Goal: Feedback & Contribution: Submit feedback/report problem

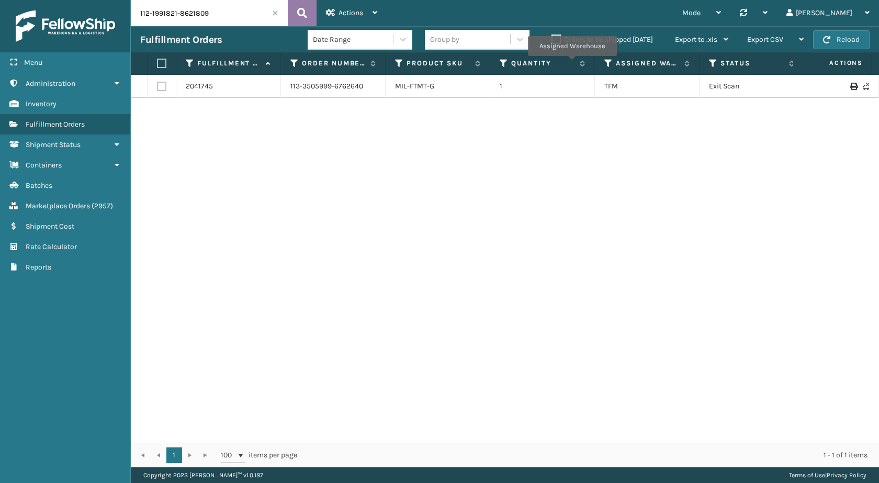
scroll to position [0, 100]
click at [295, 13] on button at bounding box center [302, 13] width 29 height 26
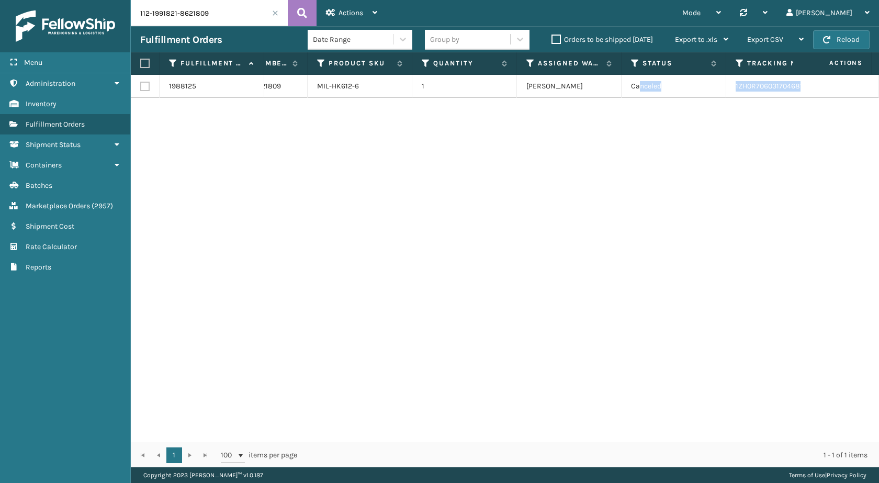
scroll to position [0, 206]
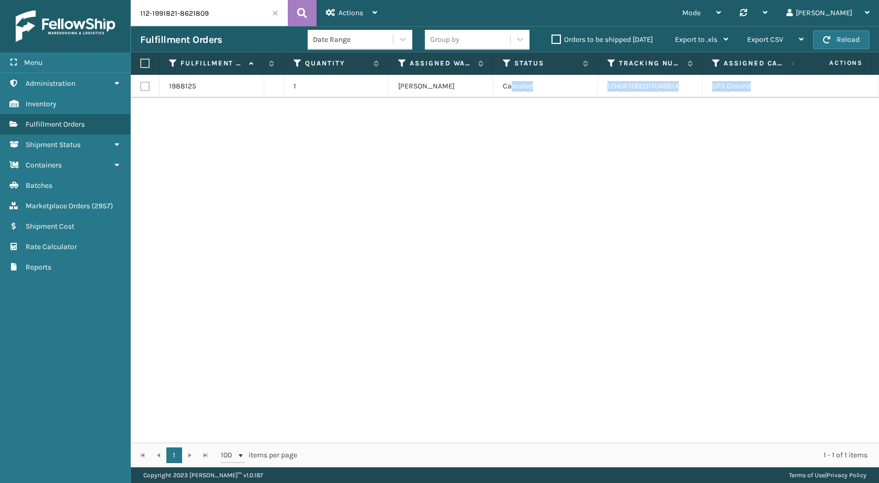
drag, startPoint x: 719, startPoint y: 83, endPoint x: 878, endPoint y: 98, distance: 159.7
click at [878, 98] on div "1988125 112-1991821-8621809 MIL-HK612-6 1 Milliard LV Canceled 1ZH0R70603170468…" at bounding box center [505, 259] width 748 height 368
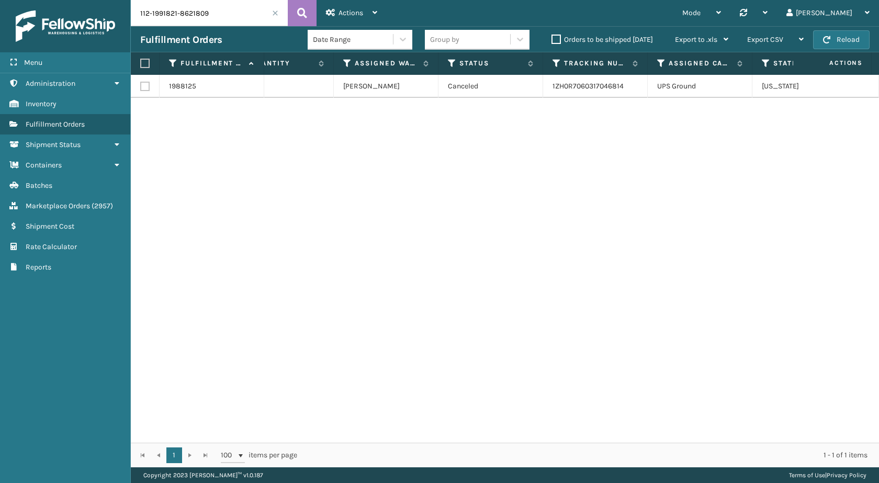
click at [750, 133] on div "1988125 112-1991821-8621809 MIL-HK612-6 1 Milliard LV Canceled 1ZH0R70603170468…" at bounding box center [505, 259] width 748 height 368
drag, startPoint x: 629, startPoint y: 90, endPoint x: 541, endPoint y: 93, distance: 87.4
click at [541, 93] on tr "1988125 112-1991821-8621809 MIL-HK612-6 1 Milliard LV Canceled 1ZH0R70603170468…" at bounding box center [455, 86] width 1170 height 23
copy tr "1ZH0R7060317046814"
click at [196, 17] on input "112-1991821-8621809" at bounding box center [209, 13] width 157 height 26
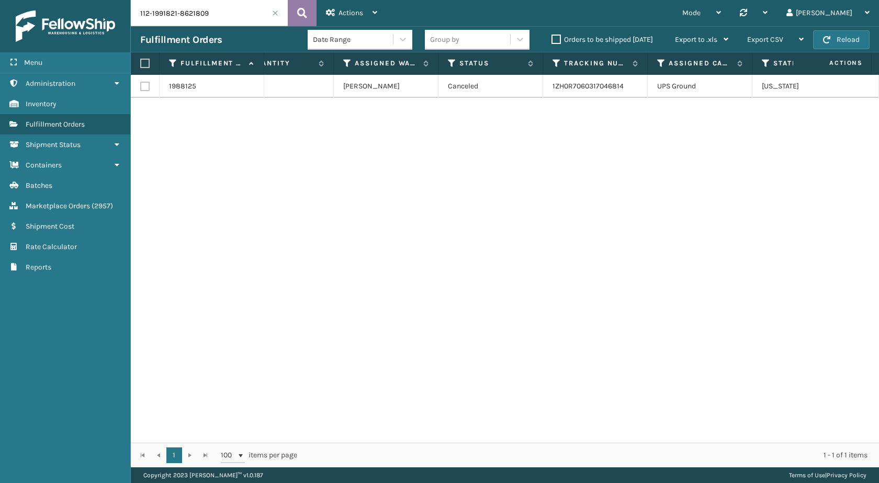
paste input "3-8171341-8483403"
click at [306, 12] on icon at bounding box center [302, 13] width 10 height 16
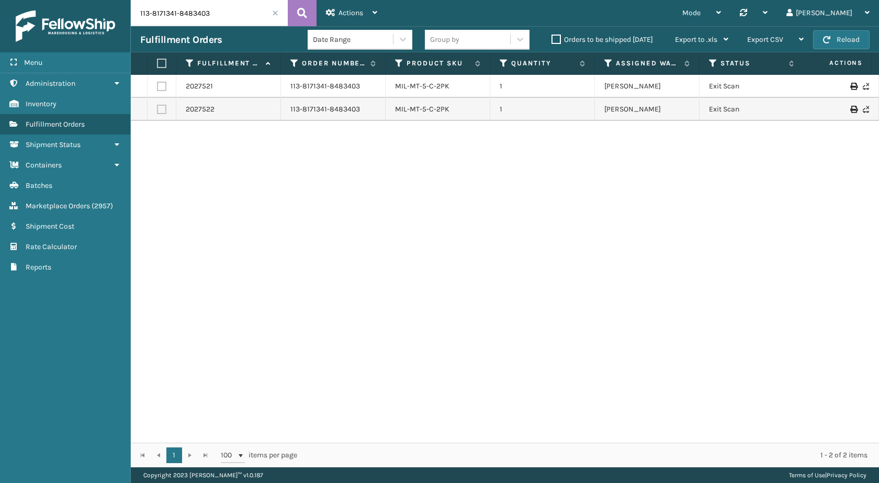
scroll to position [0, 224]
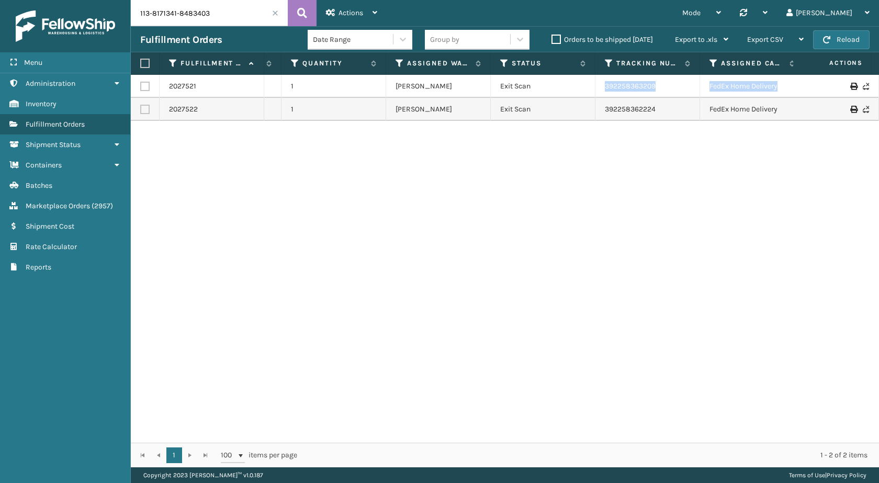
drag, startPoint x: 753, startPoint y: 88, endPoint x: 878, endPoint y: 88, distance: 125.5
click at [878, 88] on div "2027521 113-8171341-8483403 MIL-MT-5-C-2PK 1 Milliard LV Exit Scan 392258363209…" at bounding box center [505, 259] width 748 height 368
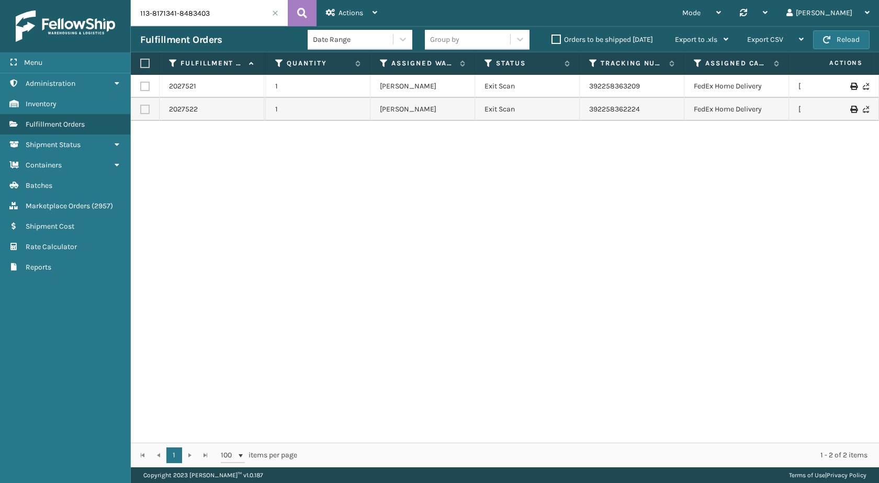
click at [659, 177] on div "2027521 113-8171341-8483403 MIL-MT-5-C-2PK 1 Milliard LV Exit Scan 392258363209…" at bounding box center [505, 259] width 748 height 368
drag, startPoint x: 648, startPoint y: 85, endPoint x: 571, endPoint y: 86, distance: 76.9
click at [571, 86] on tr "2027521 113-8171341-8483403 MIL-MT-5-C-2PK 1 Milliard LV Exit Scan 392258363209…" at bounding box center [491, 86] width 1170 height 23
copy tr "392258363209"
drag, startPoint x: 654, startPoint y: 110, endPoint x: 575, endPoint y: 110, distance: 79.5
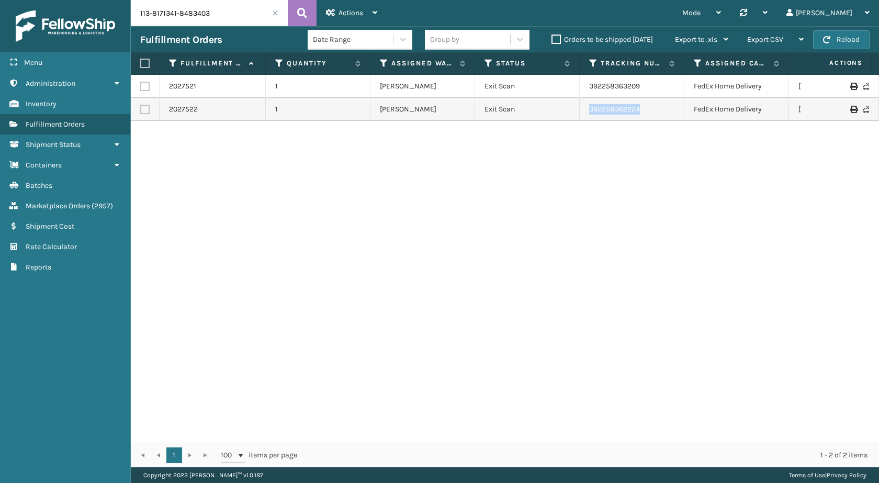
click at [575, 110] on tr "2027522 113-8171341-8483403 MIL-MT-5-C-2PK 1 Milliard LV Exit Scan 392258362224…" at bounding box center [491, 109] width 1170 height 23
copy tr "392258362224"
click at [213, 31] on div "Fulfillment Orders Date Range Group by Orders to be shipped today Export to .xl…" at bounding box center [505, 39] width 748 height 26
click at [213, 24] on input "113-8171341-8483403" at bounding box center [209, 13] width 157 height 26
paste input "4-8915238-9919465"
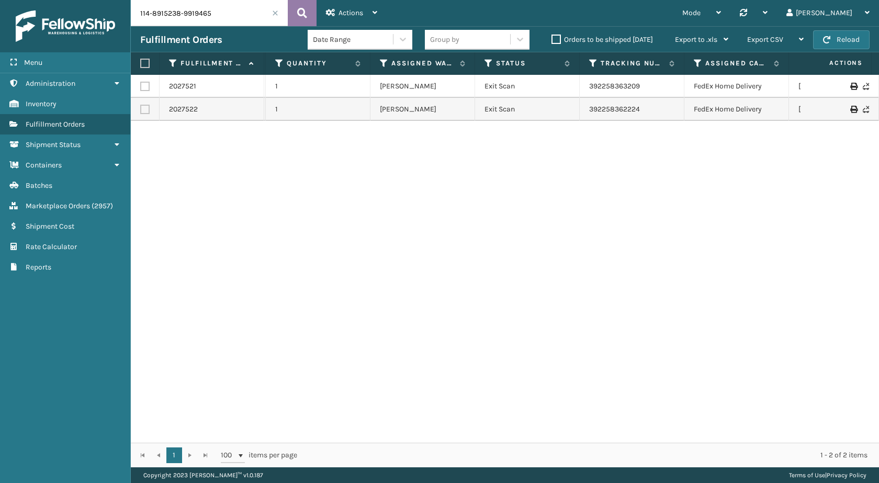
click at [297, 13] on icon at bounding box center [302, 13] width 10 height 16
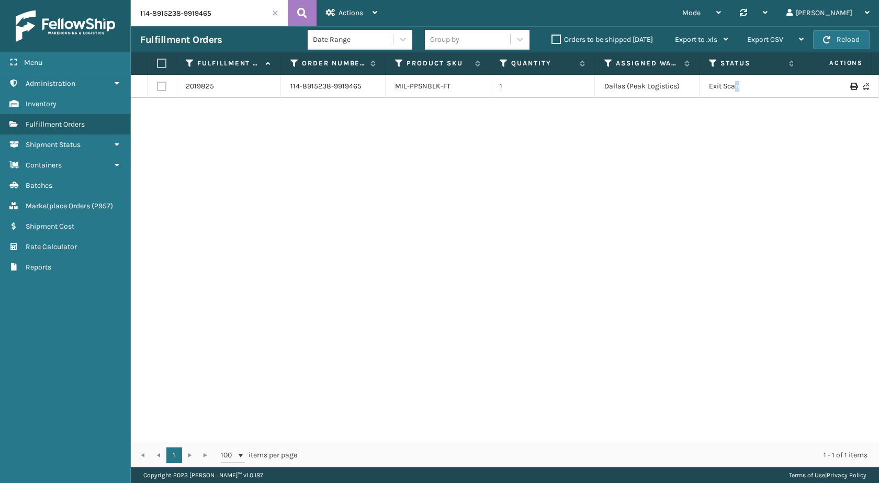
scroll to position [0, 76]
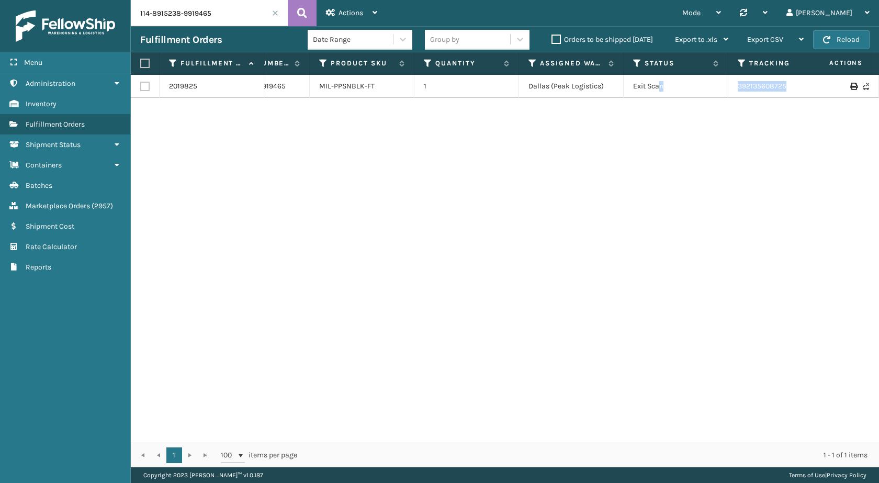
drag, startPoint x: 737, startPoint y: 90, endPoint x: 878, endPoint y: 94, distance: 140.8
click at [878, 94] on div "2019825 114-8915238-9919465 MIL-PPSNBLK-FT 1 Dallas (Peak Logistics) Exit Scan …" at bounding box center [505, 259] width 748 height 368
click at [734, 178] on div "2019825 114-8915238-9919465 MIL-PPSNBLK-FT 1 Dallas (Peak Logistics) Exit Scan …" at bounding box center [505, 259] width 748 height 368
drag, startPoint x: 696, startPoint y: 80, endPoint x: 622, endPoint y: 82, distance: 74.3
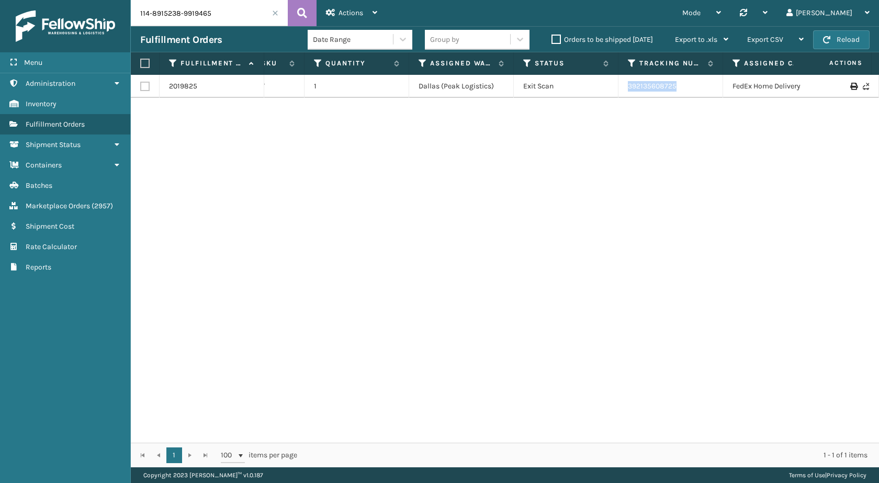
click at [622, 82] on td "392135608725" at bounding box center [670, 86] width 105 height 23
copy link "392135608725"
click at [194, 11] on input "114-8915238-9919465" at bounding box center [209, 13] width 157 height 26
paste input "1-6964968-4053038"
click at [297, 10] on button at bounding box center [302, 13] width 29 height 26
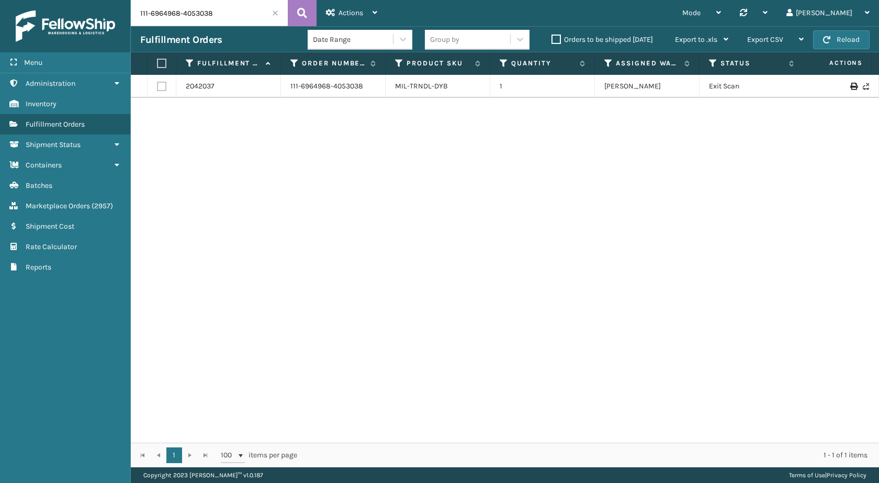
scroll to position [0, 178]
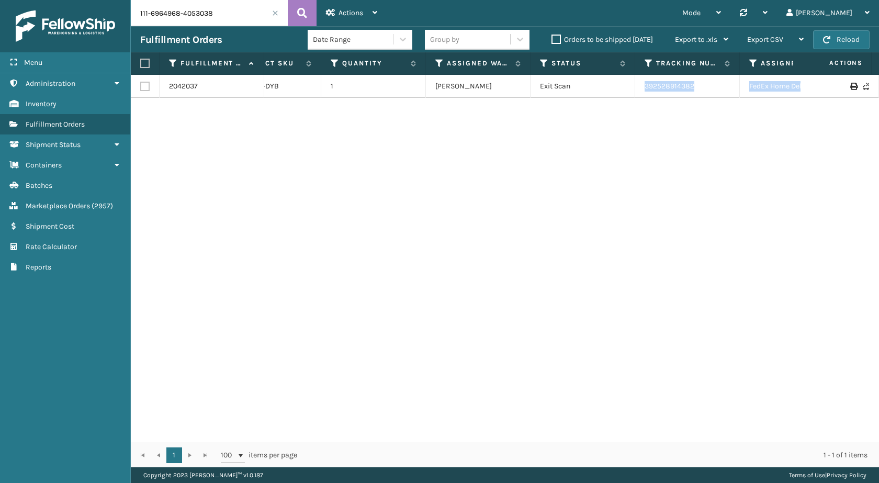
drag, startPoint x: 757, startPoint y: 88, endPoint x: 878, endPoint y: 85, distance: 121.4
click at [878, 85] on div "2042037 111-6964968-4053038 MIL-TRNDL-DYB 1 Milliard LV Exit Scan 392528914382 …" at bounding box center [505, 259] width 748 height 368
click at [737, 142] on div "2042037 111-6964968-4053038 MIL-TRNDL-DYB 1 Milliard LV Exit Scan 392528914382 …" at bounding box center [505, 259] width 748 height 368
drag, startPoint x: 695, startPoint y: 85, endPoint x: 620, endPoint y: 86, distance: 74.8
click at [620, 86] on tr "2042037 111-6964968-4053038 MIL-TRNDL-DYB 1 Milliard LV Exit Scan 392528914382 …" at bounding box center [537, 86] width 1170 height 23
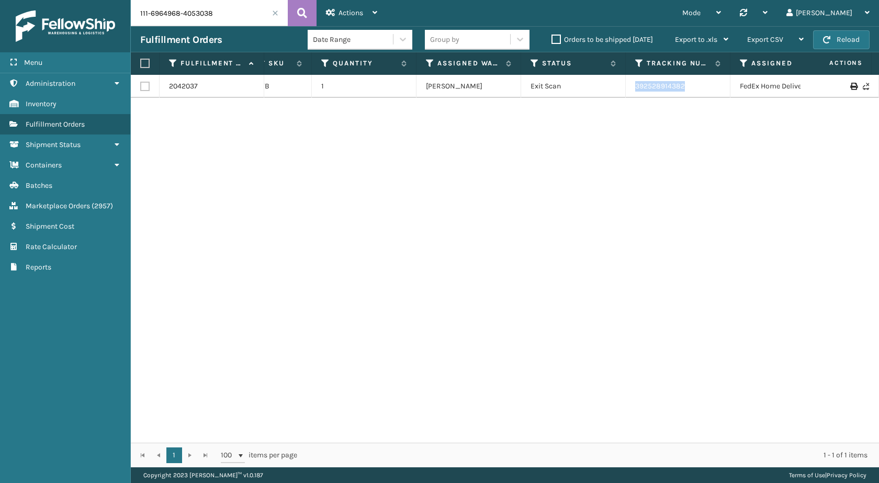
copy tr "392528914382"
click at [197, 9] on input "111-6964968-4053038" at bounding box center [209, 13] width 157 height 26
paste input "3-8939087-8981817"
click at [313, 14] on button at bounding box center [302, 13] width 29 height 26
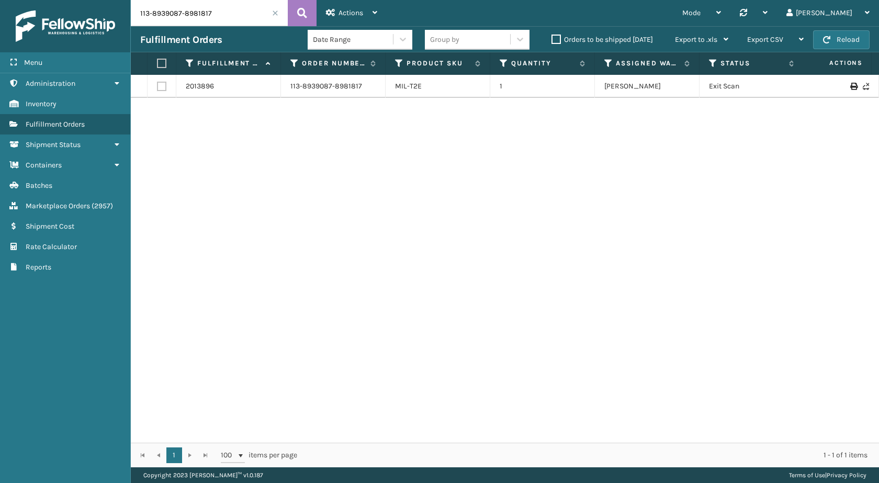
scroll to position [0, 232]
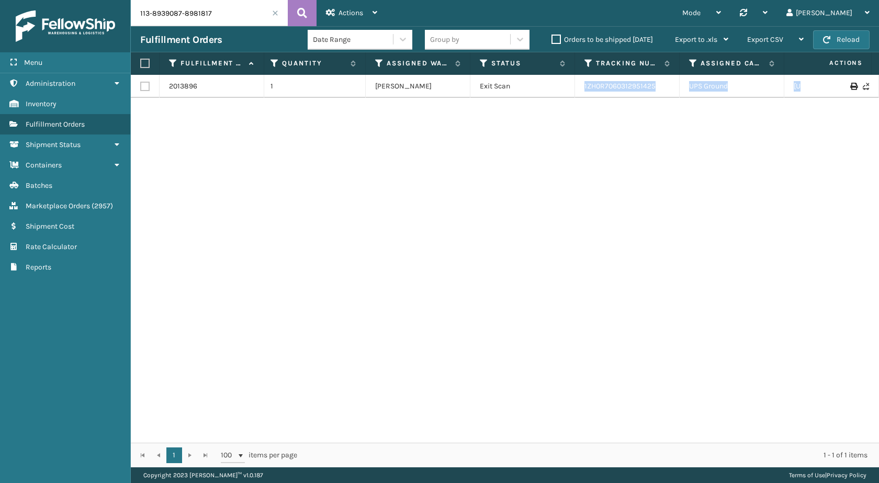
drag, startPoint x: 769, startPoint y: 87, endPoint x: 878, endPoint y: 95, distance: 109.6
click at [878, 95] on div "2013896 113-8939087-8981817 MIL-T2E 1 Milliard LV Exit Scan 1ZH0R7060312951425 …" at bounding box center [505, 259] width 748 height 368
click at [680, 163] on div "2013896 113-8939087-8981817 MIL-T2E 1 Milliard LV Exit Scan 1ZH0R7060312951425 …" at bounding box center [505, 259] width 748 height 368
drag, startPoint x: 668, startPoint y: 93, endPoint x: 575, endPoint y: 87, distance: 93.3
click at [575, 87] on td "1ZH0R7060312951425" at bounding box center [624, 86] width 105 height 23
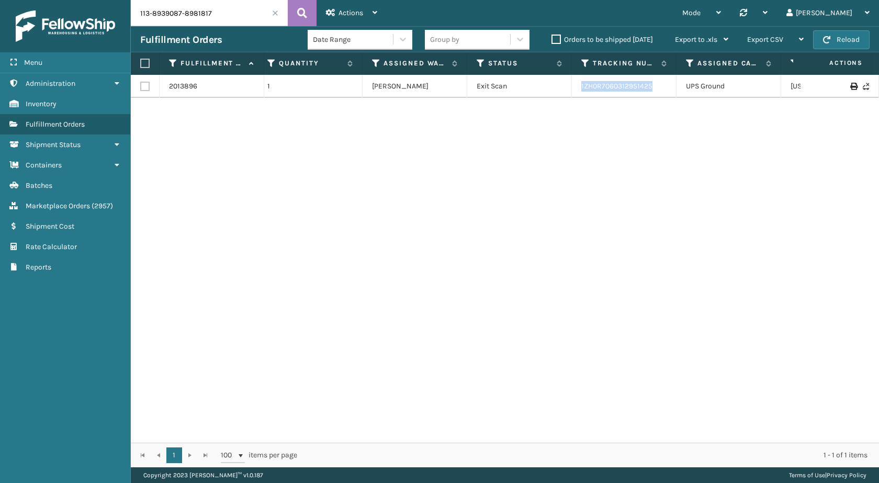
copy link "1ZH0R7060312951425"
click at [204, 14] on input "113-8939087-8981817" at bounding box center [209, 13] width 157 height 26
paste input "1-6609750-7906601"
click at [305, 10] on icon at bounding box center [302, 13] width 10 height 16
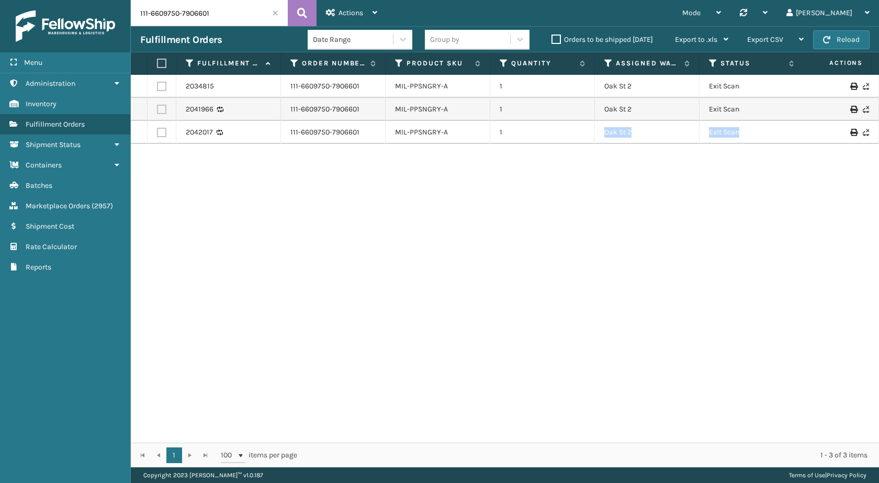
drag, startPoint x: 523, startPoint y: 126, endPoint x: 850, endPoint y: 132, distance: 327.5
click at [850, 132] on tr "2042017 111-6609750-7906601 MIL-PPSNGRY-A 1 Oak St 2 Exit Scan 883868010236 Fed…" at bounding box center [716, 132] width 1170 height 23
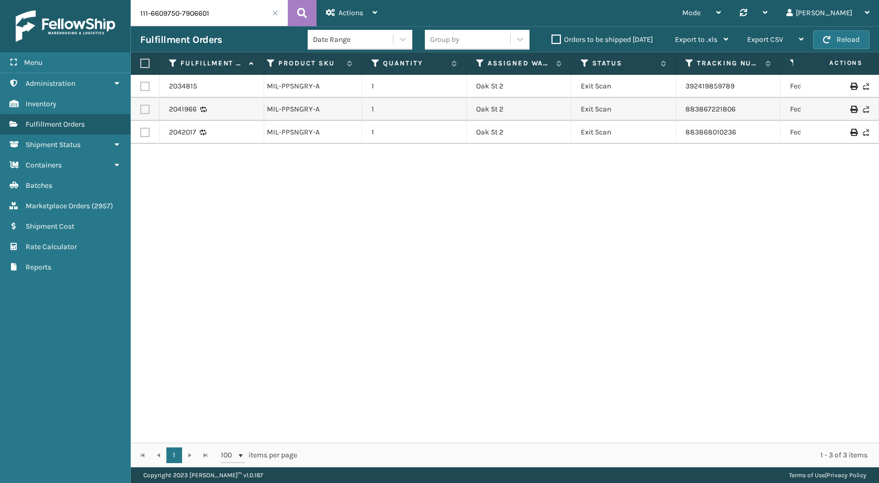
scroll to position [0, 256]
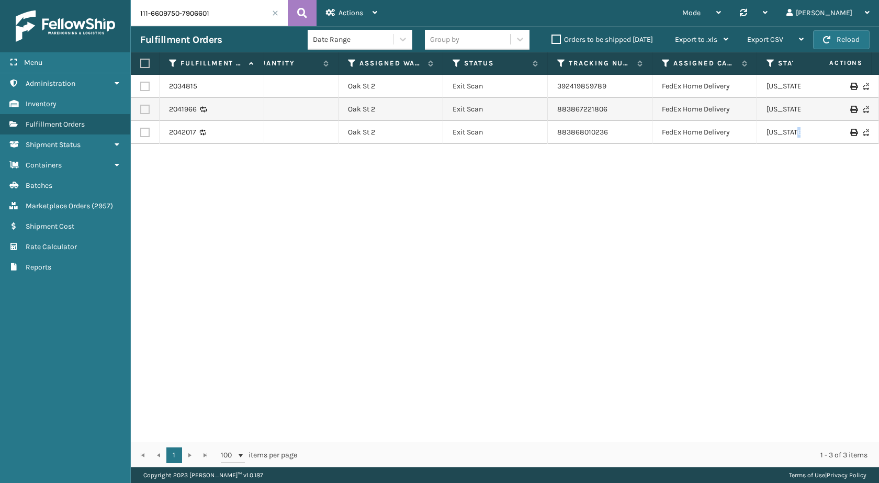
drag, startPoint x: 878, startPoint y: 124, endPoint x: 747, endPoint y: 172, distance: 139.0
click at [865, 129] on td at bounding box center [839, 132] width 78 height 23
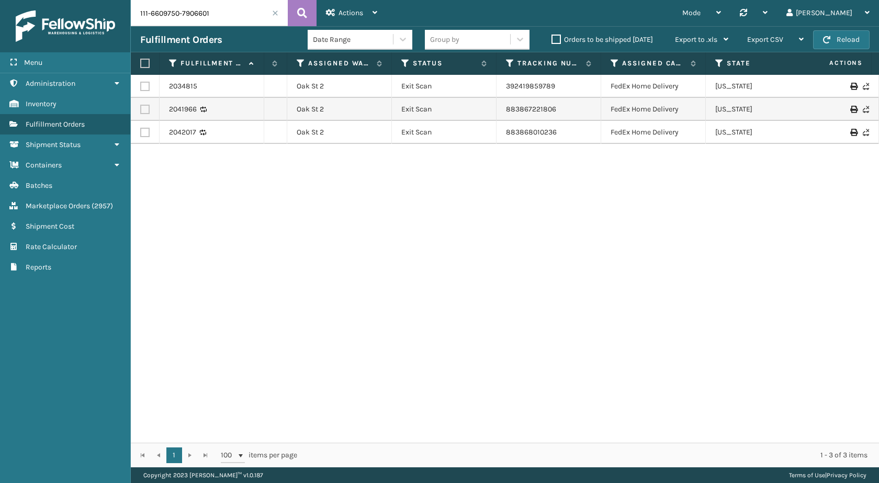
click at [618, 286] on div "2034815 111-6609750-7906601 MIL-PPSNGRY-A 1 Oak St 2 Exit Scan 392419859789 Fed…" at bounding box center [505, 259] width 748 height 368
drag, startPoint x: 564, startPoint y: 109, endPoint x: 505, endPoint y: 110, distance: 59.1
click at [505, 110] on td "883867221806" at bounding box center [548, 109] width 105 height 23
copy link "883867221806"
drag, startPoint x: 571, startPoint y: 137, endPoint x: 496, endPoint y: 137, distance: 75.3
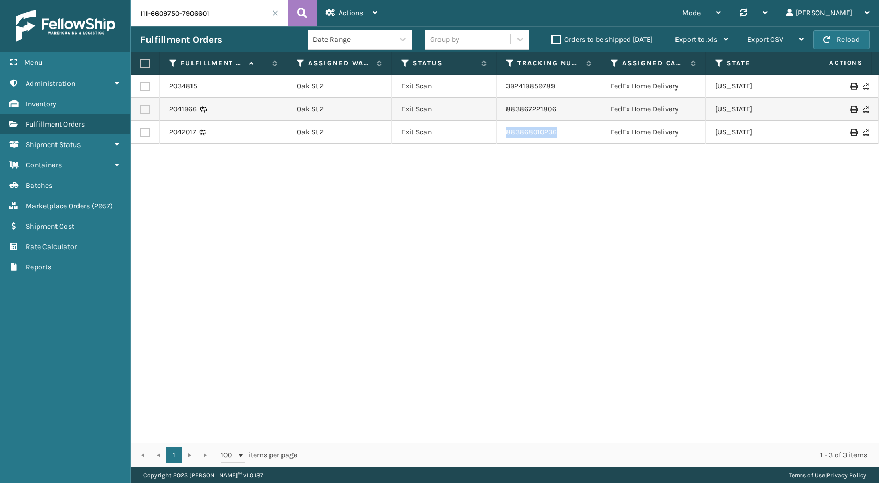
click at [496, 137] on tr "2042017 111-6609750-7906601 MIL-PPSNGRY-A 1 Oak St 2 Exit Scan 883868010236 Fed…" at bounding box center [408, 132] width 1170 height 23
copy tr "883868010236"
drag, startPoint x: 570, startPoint y: 89, endPoint x: 494, endPoint y: 86, distance: 76.4
click at [494, 86] on tr "2034815 111-6609750-7906601 MIL-PPSNGRY-A 1 Oak St 2 Exit Scan 392419859789 Fed…" at bounding box center [408, 86] width 1170 height 23
copy tr "392419859789"
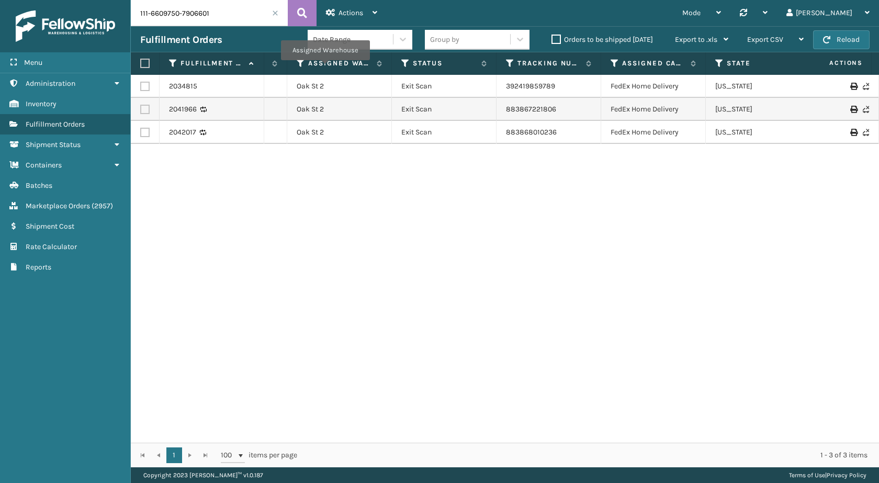
click at [184, 5] on input "111-6609750-7906601" at bounding box center [209, 13] width 157 height 26
paste input "4-3118909-7177000"
click at [301, 10] on icon at bounding box center [302, 13] width 10 height 16
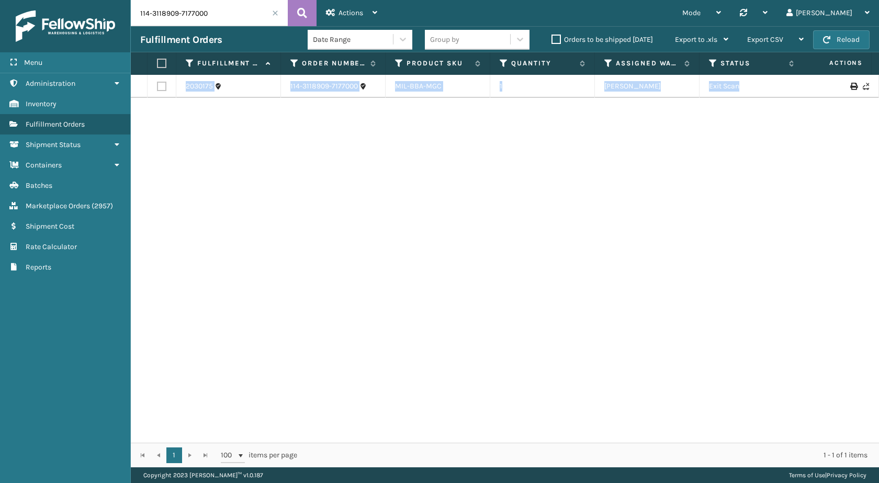
scroll to position [0, 27]
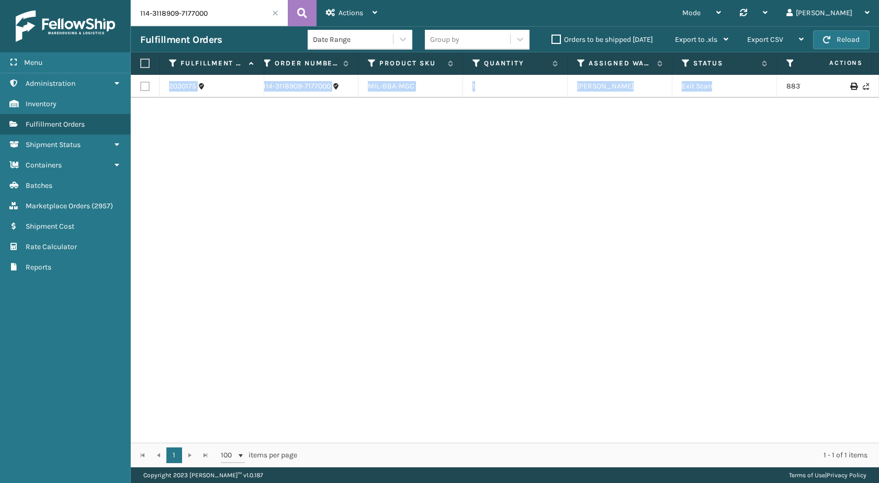
drag, startPoint x: 775, startPoint y: 91, endPoint x: 864, endPoint y: 99, distance: 89.3
click at [864, 99] on div "2030175 114-3118909-7177000 MIL-BBA-MGC 1 Milliard LV Exit Scan 883717445363 Fe…" at bounding box center [505, 259] width 748 height 368
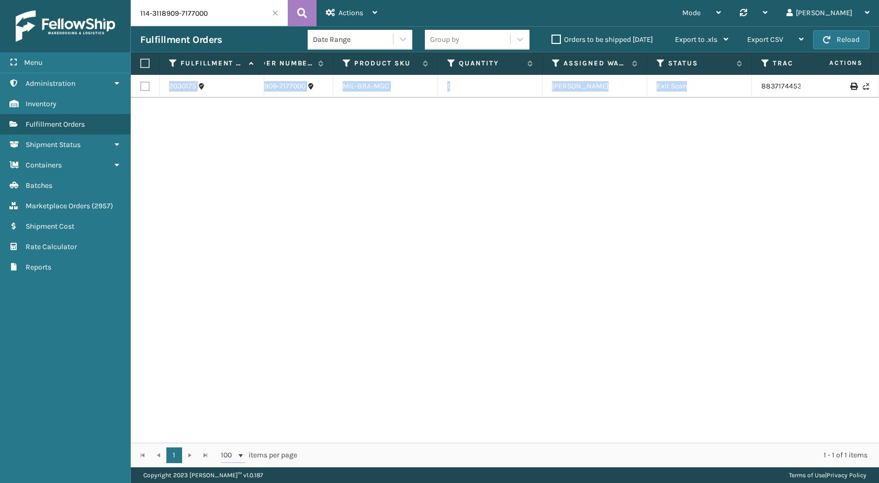
click at [780, 129] on div "2030175 114-3118909-7177000 MIL-BBA-MGC 1 Milliard LV Exit Scan 883717445363 Fe…" at bounding box center [505, 259] width 748 height 368
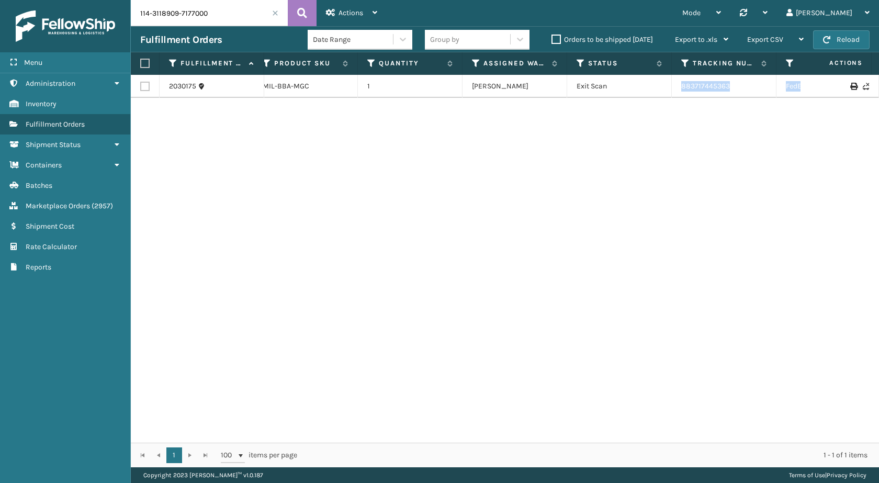
scroll to position [0, 224]
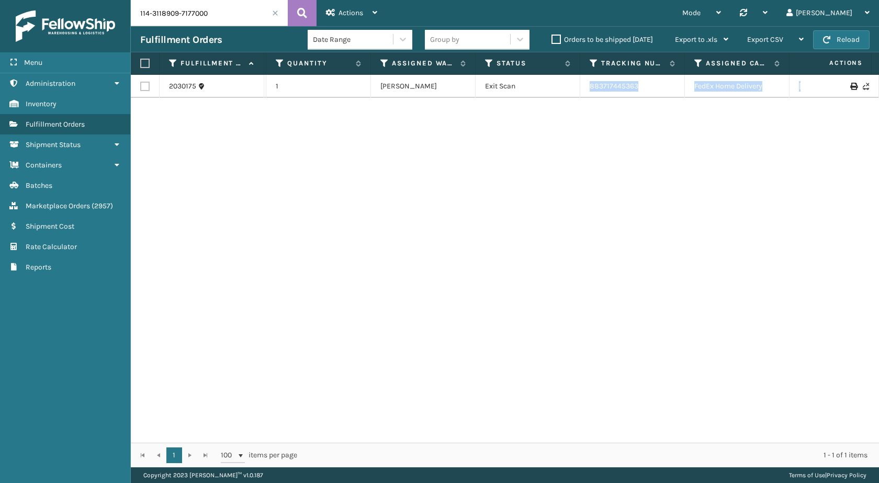
drag, startPoint x: 739, startPoint y: 86, endPoint x: 843, endPoint y: 97, distance: 105.2
click at [878, 97] on div "2030175 114-3118909-7177000 MIL-BBA-MGC 1 Milliard LV Exit Scan 883717445363 Fe…" at bounding box center [505, 259] width 748 height 368
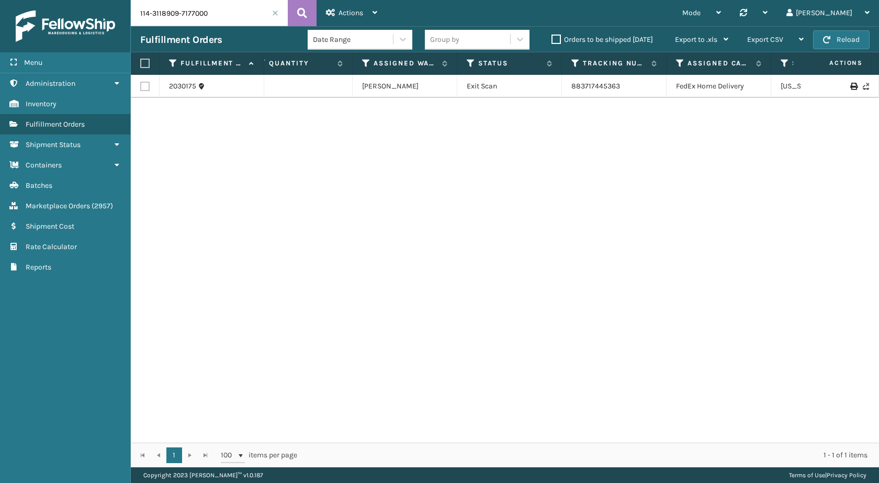
drag, startPoint x: 748, startPoint y: 155, endPoint x: 741, endPoint y: 155, distance: 6.8
click at [747, 155] on div "2030175 114-3118909-7177000 MIL-BBA-MGC 1 Milliard LV Exit Scan 883717445363 Fe…" at bounding box center [505, 259] width 748 height 368
drag, startPoint x: 644, startPoint y: 85, endPoint x: 564, endPoint y: 84, distance: 80.0
click at [564, 84] on td "883717445363" at bounding box center [614, 86] width 105 height 23
copy link "883717445363"
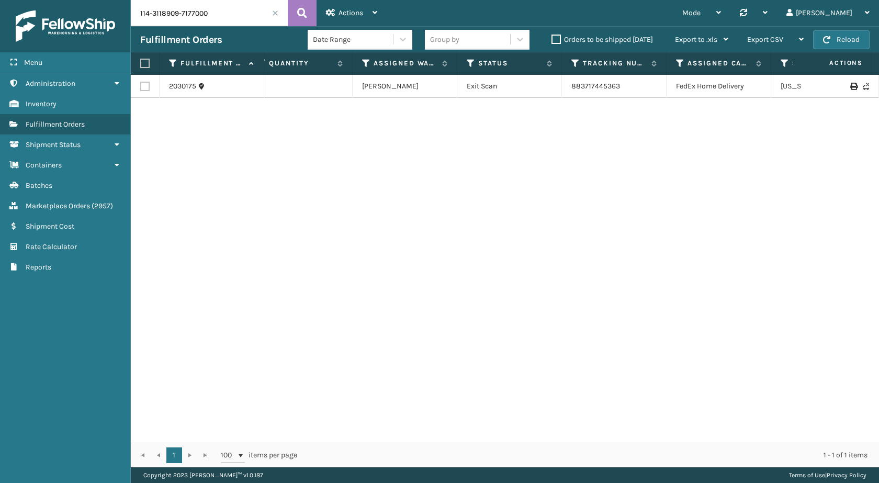
click at [192, 18] on input "114-3118909-7177000" at bounding box center [209, 13] width 157 height 26
paste input "3-6979888-971701"
type input "113-6979888-9717010"
click at [308, 17] on button at bounding box center [302, 13] width 29 height 26
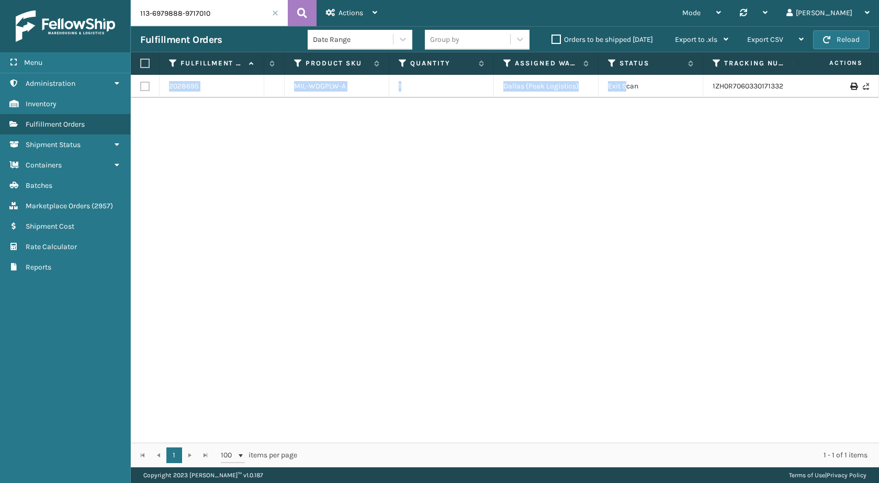
scroll to position [0, 229]
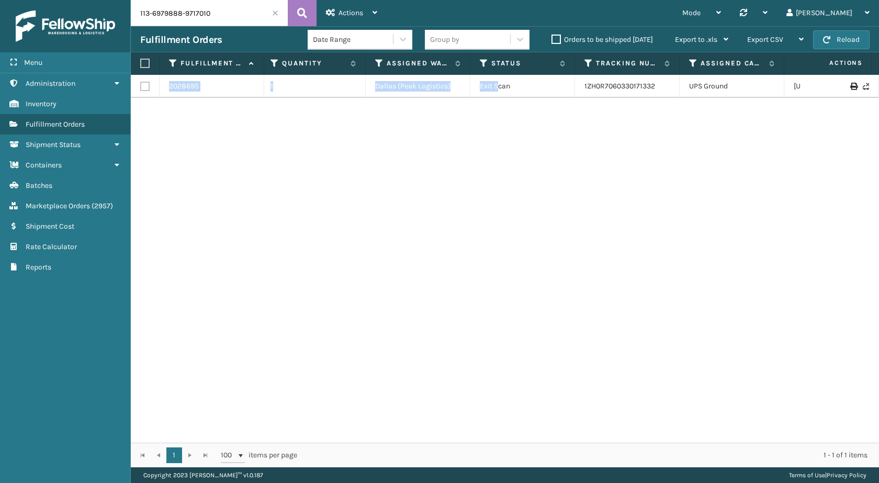
drag, startPoint x: 729, startPoint y: 90, endPoint x: 731, endPoint y: 124, distance: 34.0
click at [875, 100] on div "2028695 113-6979888-9717010 MIL-WDGPLW-A 1 Dallas (Peak Logistics) Exit Scan 1Z…" at bounding box center [505, 259] width 748 height 368
click at [691, 190] on div "2028695 113-6979888-9717010 MIL-WDGPLW-A 1 Dallas (Peak Logistics) Exit Scan 1Z…" at bounding box center [505, 259] width 748 height 368
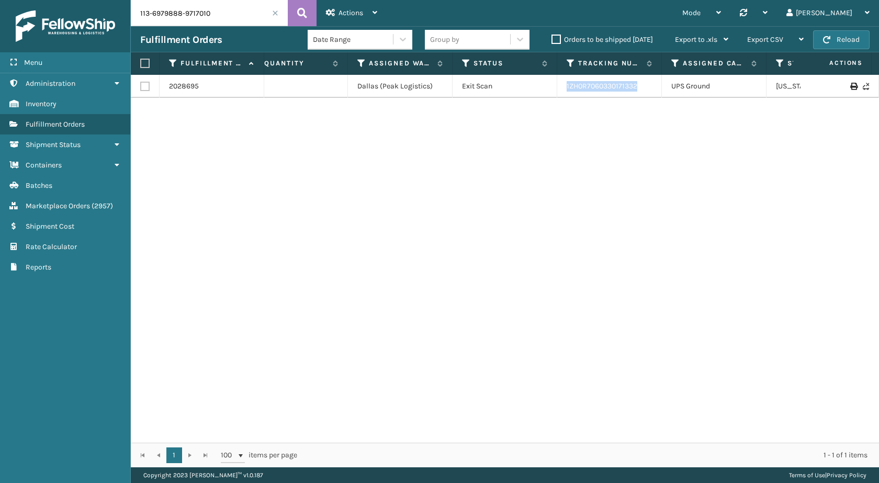
drag, startPoint x: 646, startPoint y: 79, endPoint x: 553, endPoint y: 82, distance: 92.6
click at [553, 82] on tr "2028695 113-6979888-9717010 MIL-WDGPLW-A 1 Dallas (Peak Logistics) Exit Scan 1Z…" at bounding box center [469, 86] width 1170 height 23
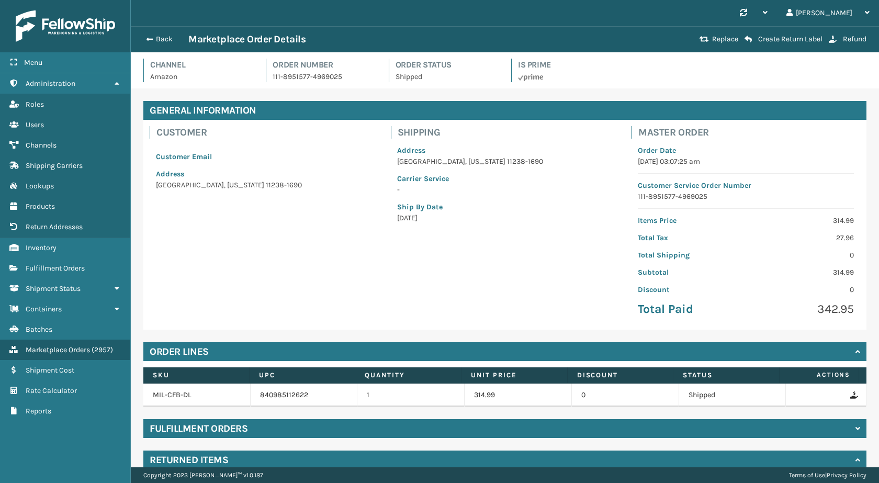
click at [150, 37] on span "button" at bounding box center [149, 39] width 6 height 7
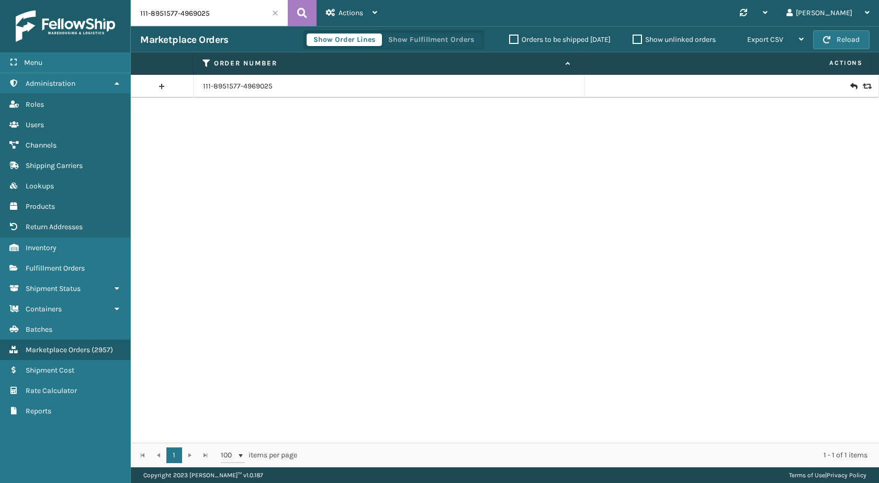
click at [239, 15] on input "111-8951577-4969025" at bounding box center [209, 13] width 157 height 26
paste input "6748042-1934621"
click at [300, 14] on icon at bounding box center [302, 13] width 10 height 16
click at [209, 3] on input "111-6748042-1934621" at bounding box center [209, 13] width 157 height 26
click at [303, 14] on icon at bounding box center [302, 13] width 10 height 16
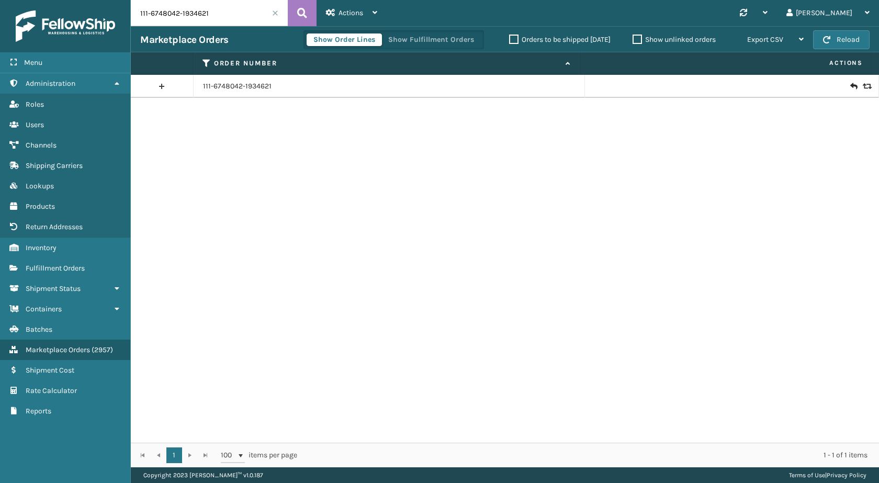
click at [862, 87] on icon at bounding box center [865, 86] width 6 height 7
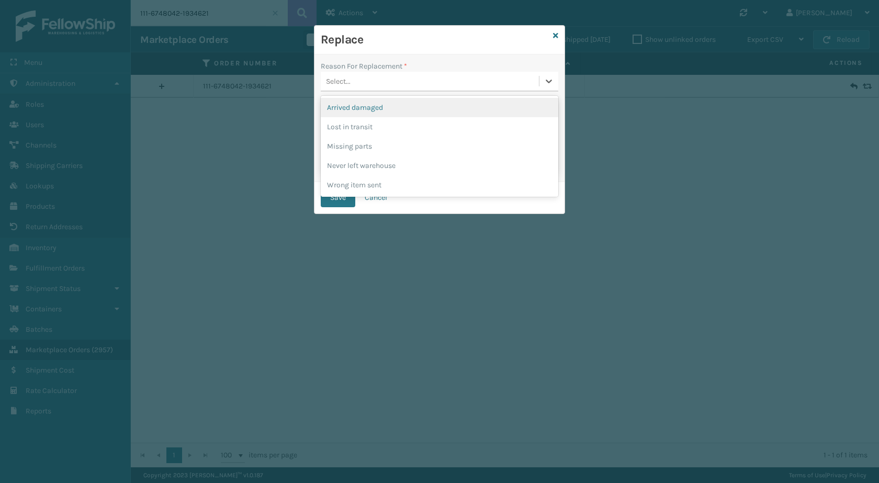
click at [410, 83] on div "Select..." at bounding box center [430, 81] width 218 height 17
click at [385, 109] on div "Arrived damaged" at bounding box center [439, 107] width 237 height 19
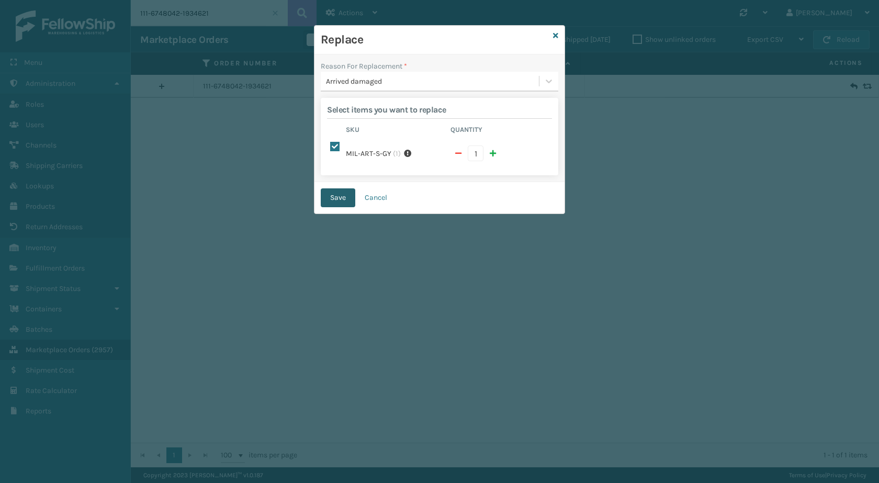
click at [344, 201] on button "Save" at bounding box center [338, 197] width 35 height 19
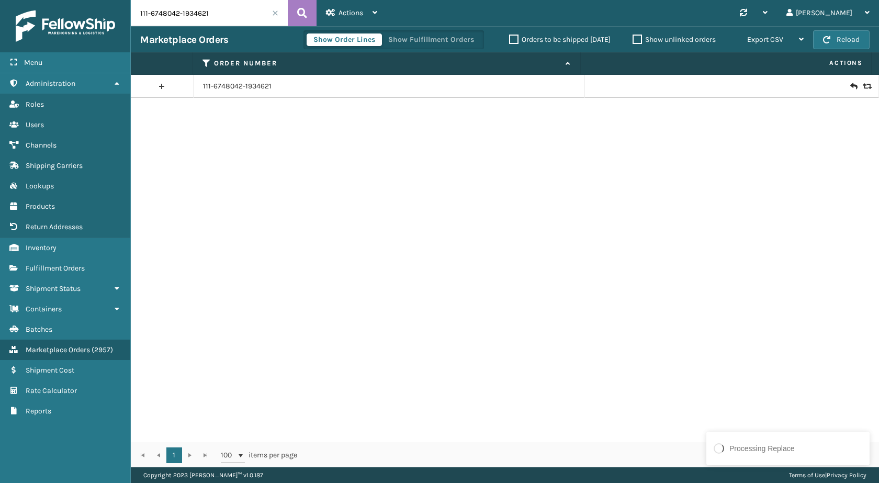
click at [214, 18] on input "111-6748042-1934621" at bounding box center [209, 13] width 157 height 26
click at [213, 19] on input "111-6748042-1934621" at bounding box center [209, 13] width 157 height 26
paste input "3-7773731-7221855"
click at [291, 14] on button at bounding box center [302, 13] width 29 height 26
click at [229, 20] on input "113-7773731-7221855" at bounding box center [209, 13] width 157 height 26
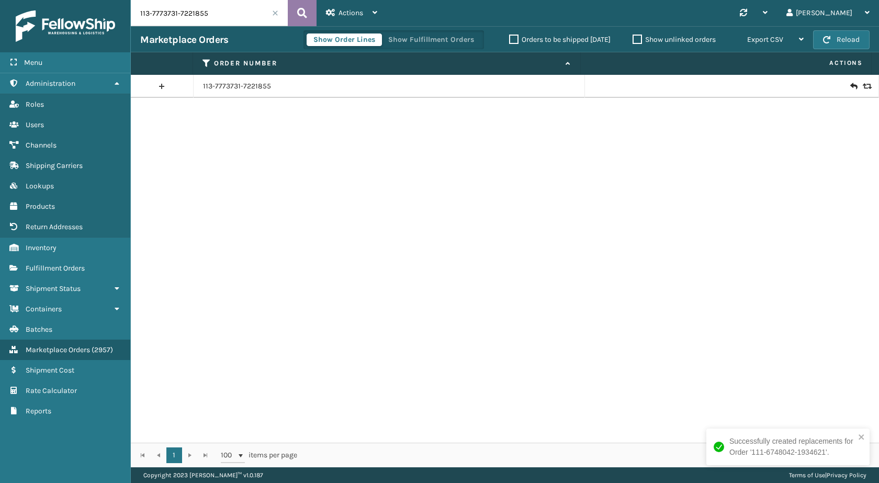
paste input "4-8915238-991946"
type input "114-8915238-9919465"
click at [302, 10] on icon at bounding box center [302, 13] width 10 height 16
click at [242, 83] on link "114-8915238-9919465" at bounding box center [238, 86] width 71 height 10
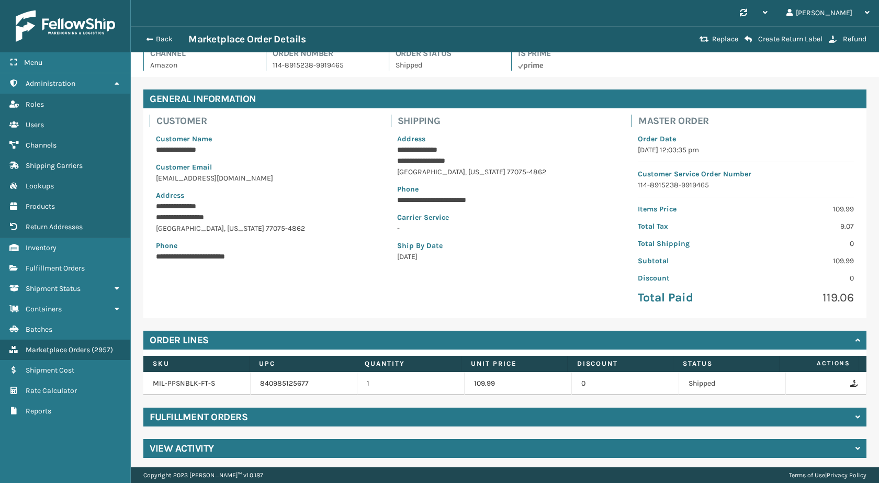
scroll to position [15, 0]
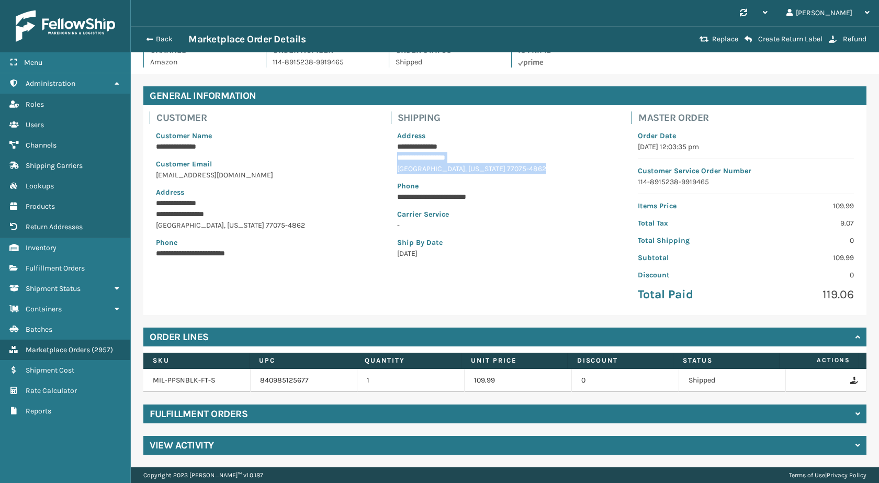
drag, startPoint x: 392, startPoint y: 157, endPoint x: 498, endPoint y: 168, distance: 107.3
click at [498, 168] on div "**********" at bounding box center [505, 194] width 229 height 141
copy div "**********"
click at [164, 40] on button "Back" at bounding box center [164, 39] width 48 height 9
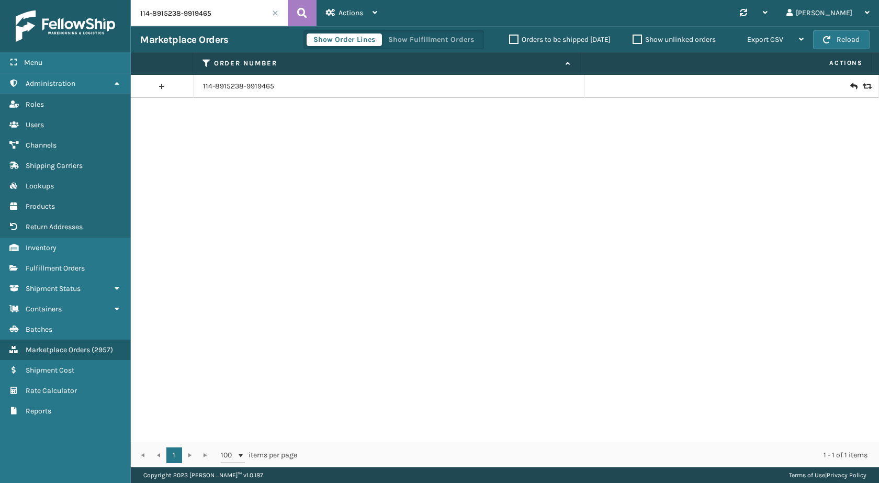
click at [862, 84] on icon at bounding box center [865, 86] width 6 height 7
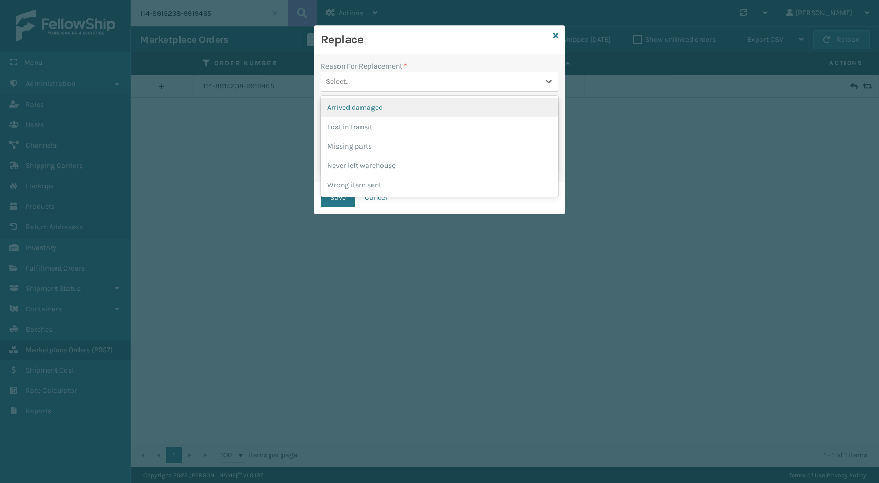
click at [429, 88] on div "Select..." at bounding box center [430, 81] width 218 height 17
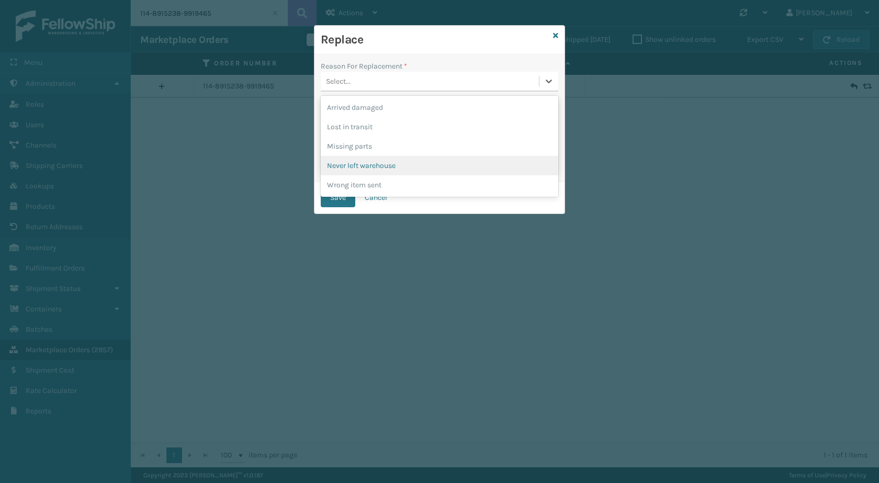
click at [375, 167] on div "Never left warehouse" at bounding box center [439, 165] width 237 height 19
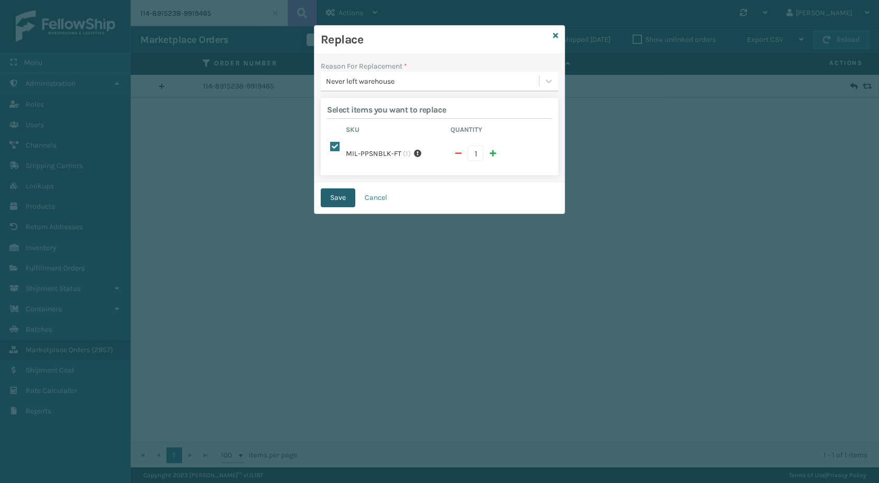
click at [342, 198] on button "Save" at bounding box center [338, 197] width 35 height 19
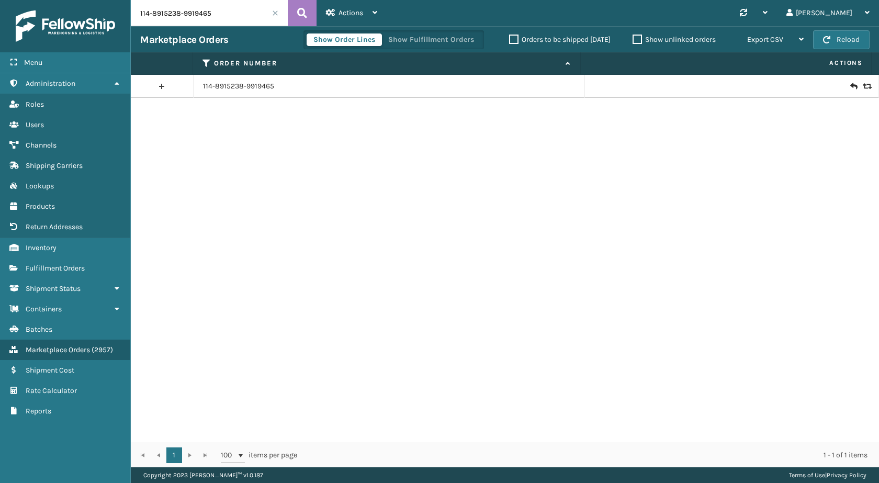
click at [264, 3] on input "114-8915238-9919465" at bounding box center [209, 13] width 157 height 26
click at [254, 8] on input "114-8915238-9919465" at bounding box center [209, 13] width 157 height 26
paste input "6102269-15506"
type input "114-6102269-1550665"
click at [305, 15] on icon at bounding box center [302, 13] width 10 height 16
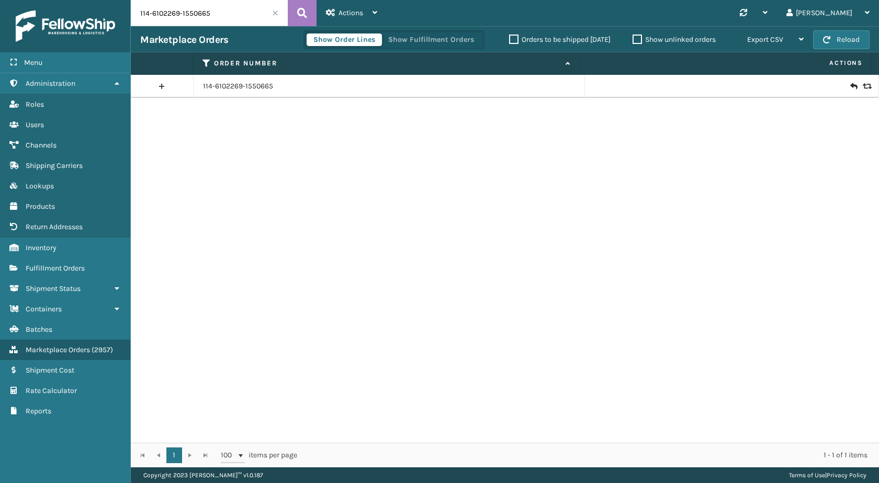
click at [850, 87] on icon at bounding box center [853, 86] width 6 height 10
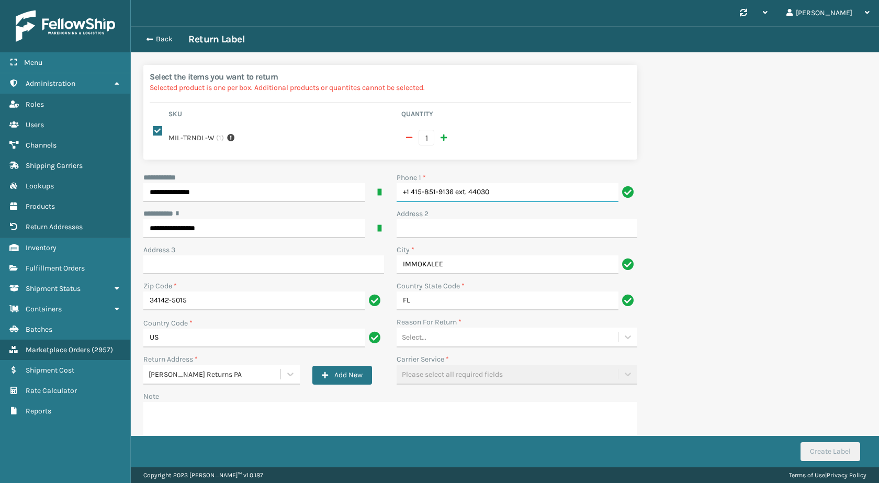
click at [546, 196] on input "+1 415-851-9136 ext. 44030" at bounding box center [507, 192] width 222 height 19
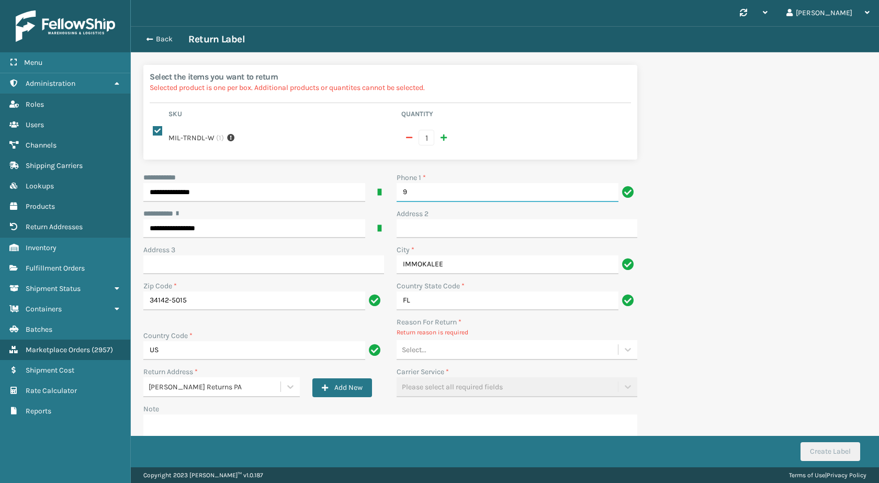
type input "9999999999"
click at [433, 343] on div "Select..." at bounding box center [506, 349] width 221 height 17
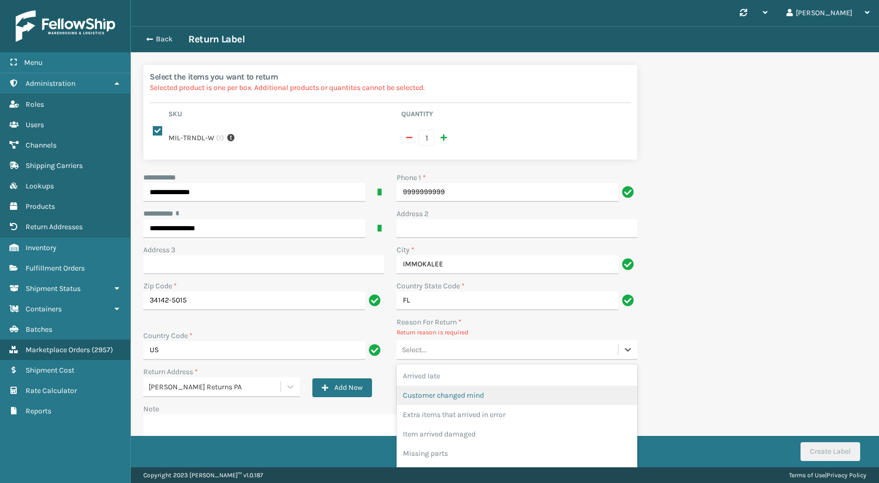
click at [451, 399] on div "Customer changed mind" at bounding box center [516, 394] width 241 height 19
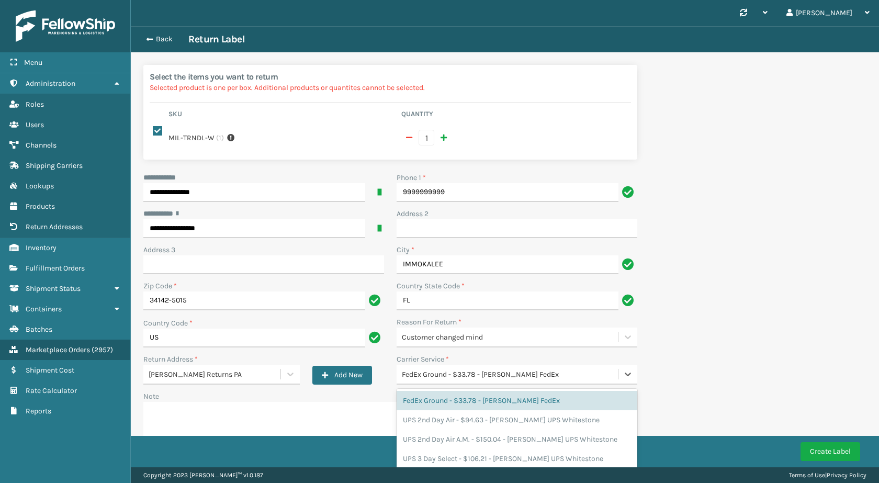
click at [455, 374] on div "FedEx Ground - $33.78 - [PERSON_NAME] FedEx" at bounding box center [510, 374] width 217 height 11
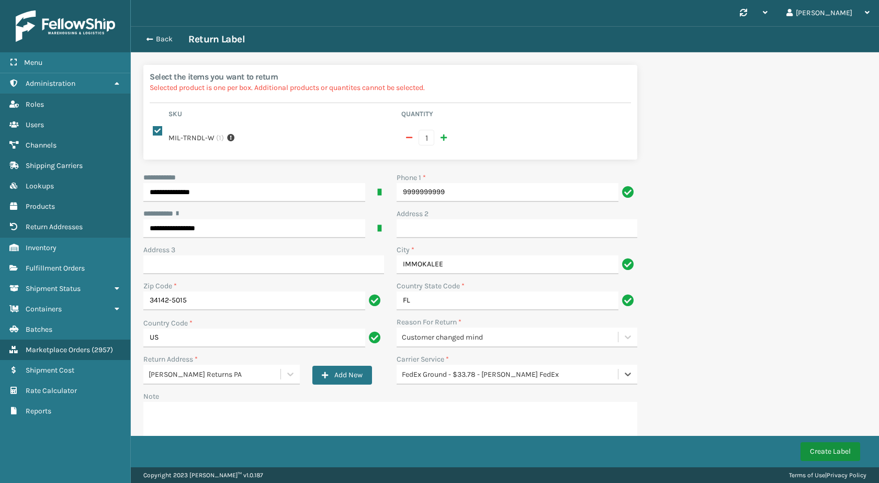
click at [815, 445] on button "Create Label" at bounding box center [830, 451] width 60 height 19
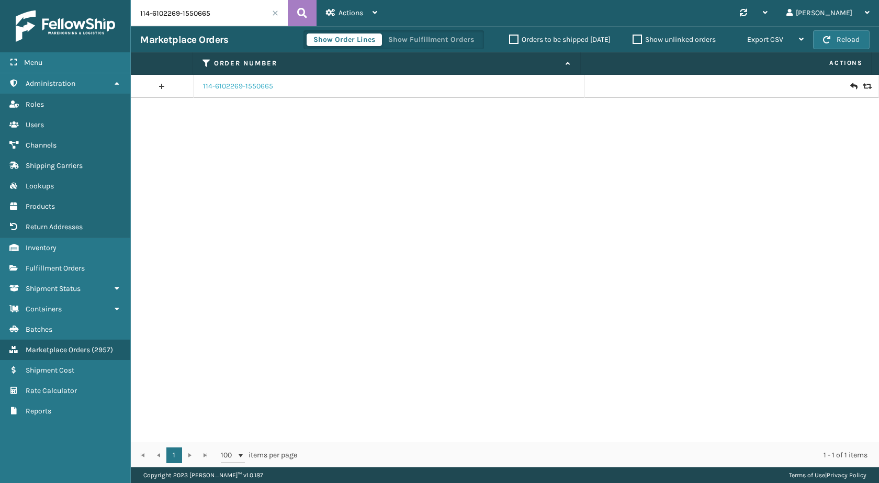
click at [238, 88] on link "114-6102269-1550665" at bounding box center [238, 86] width 70 height 10
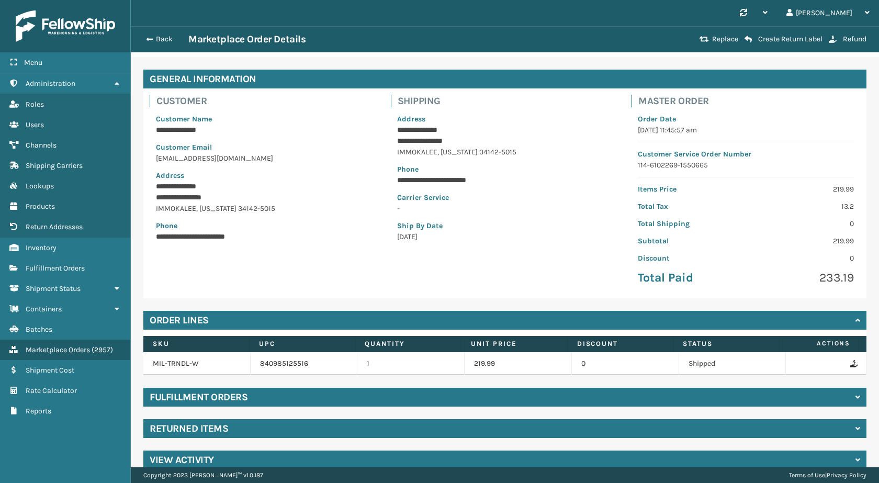
scroll to position [46, 0]
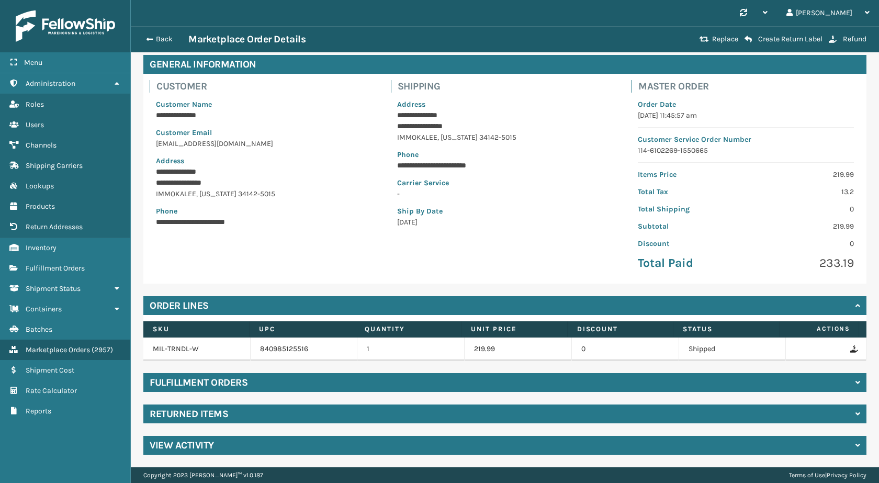
click at [272, 422] on div "Returned Items" at bounding box center [504, 413] width 723 height 19
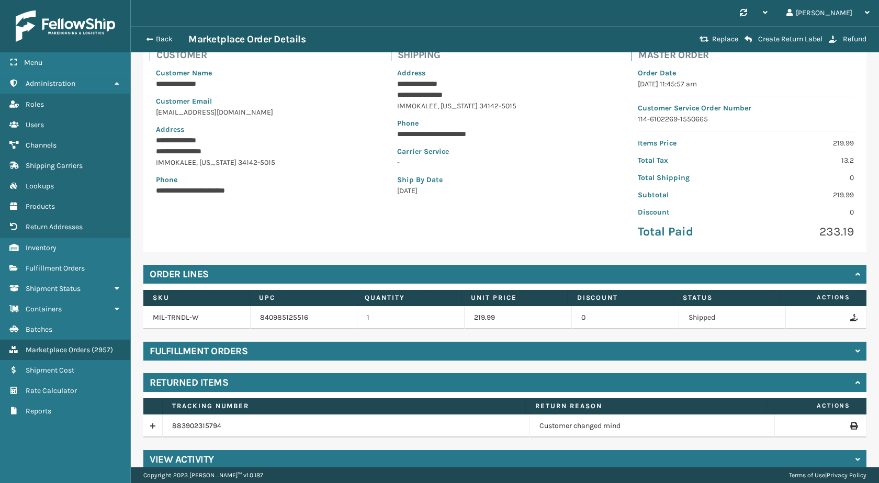
scroll to position [92, 0]
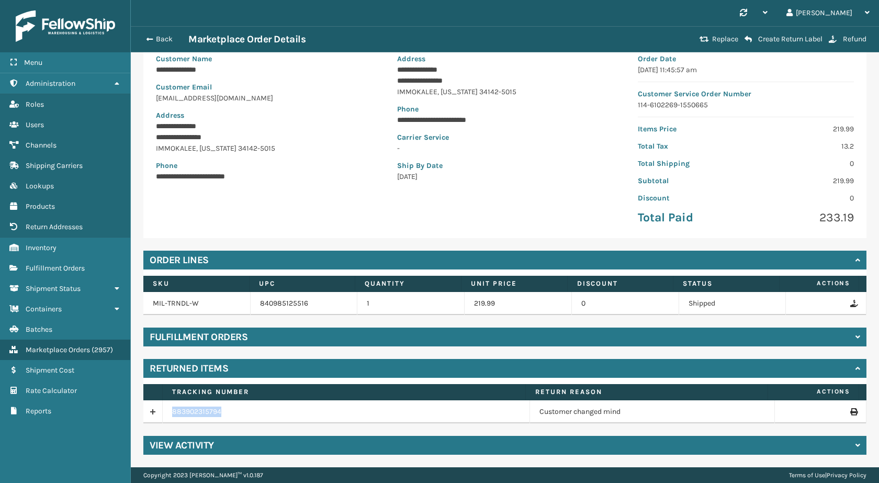
drag, startPoint x: 194, startPoint y: 419, endPoint x: 140, endPoint y: 417, distance: 53.9
click at [140, 417] on div "**********" at bounding box center [505, 232] width 748 height 470
copy table "883902315794"
click at [151, 37] on span "button" at bounding box center [148, 39] width 6 height 7
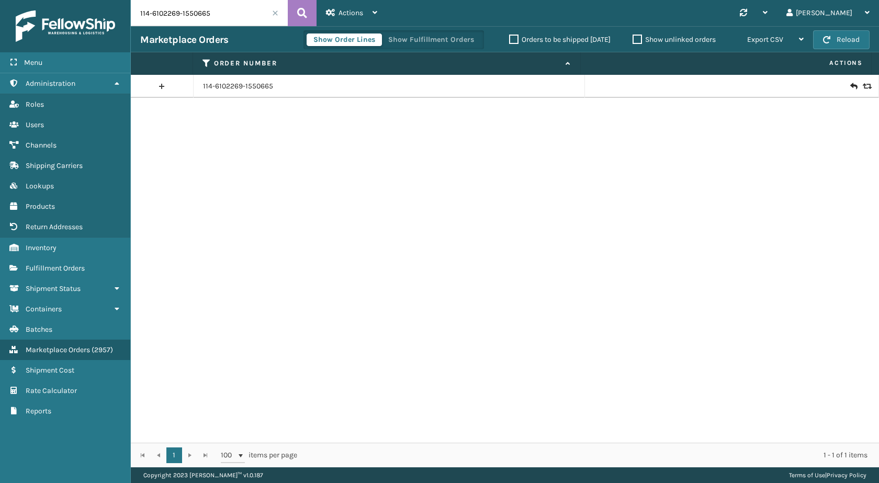
click at [215, 15] on input "114-6102269-1550665" at bounding box center [209, 13] width 157 height 26
paste input "2561098-4683452"
type input "114-2561098-4683452"
click at [311, 10] on button at bounding box center [302, 13] width 29 height 26
click at [850, 83] on icon at bounding box center [853, 86] width 6 height 10
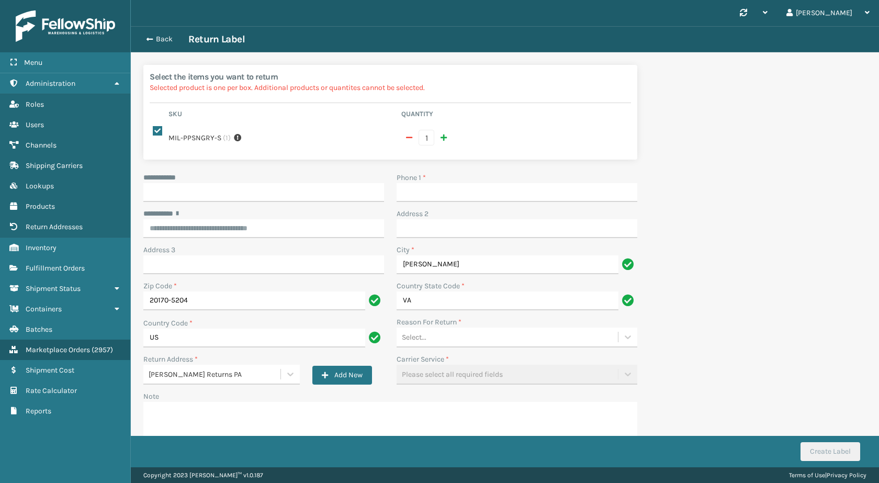
click at [241, 203] on div "**********" at bounding box center [263, 190] width 253 height 36
click at [241, 187] on input "**********" at bounding box center [263, 192] width 241 height 19
paste input "**********"
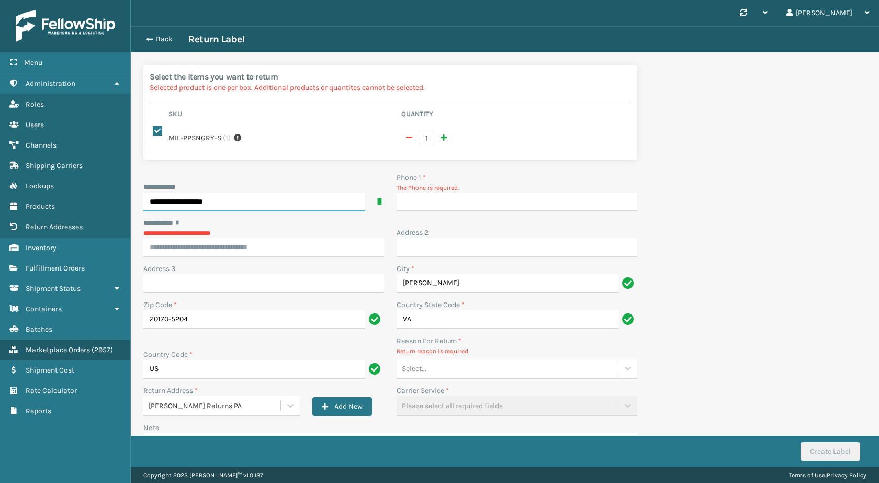
type input "**********"
click at [449, 196] on input "Phone 1 *" at bounding box center [516, 201] width 241 height 19
type input "9999999999"
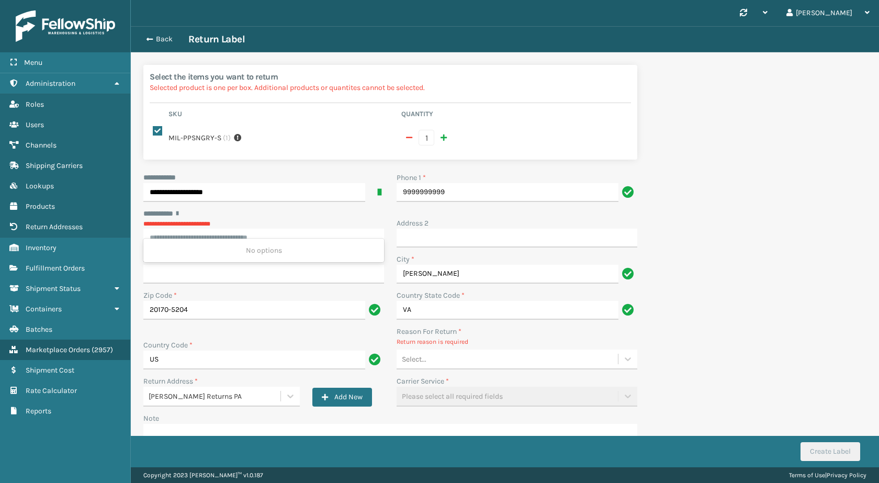
drag, startPoint x: 290, startPoint y: 232, endPoint x: 286, endPoint y: 237, distance: 6.0
click at [290, 232] on input "********* *" at bounding box center [263, 238] width 241 height 19
paste input "**********"
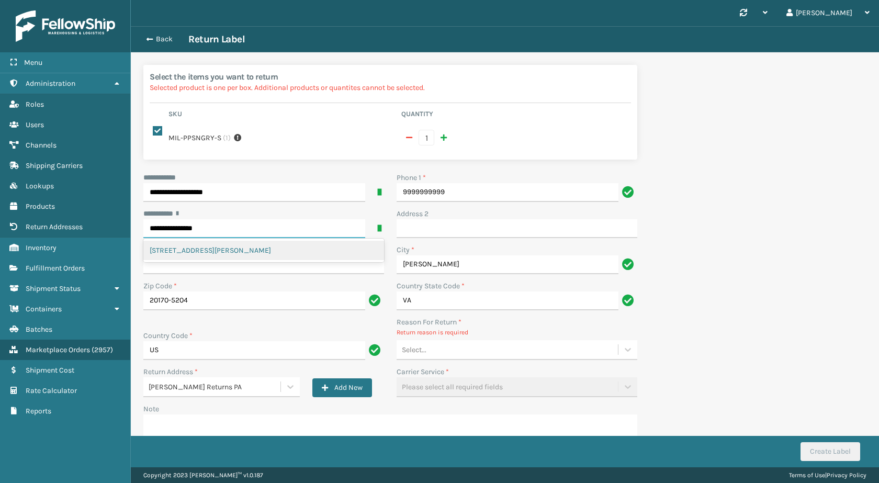
click at [289, 248] on div "[STREET_ADDRESS][PERSON_NAME]" at bounding box center [263, 250] width 241 height 19
type input "**********"
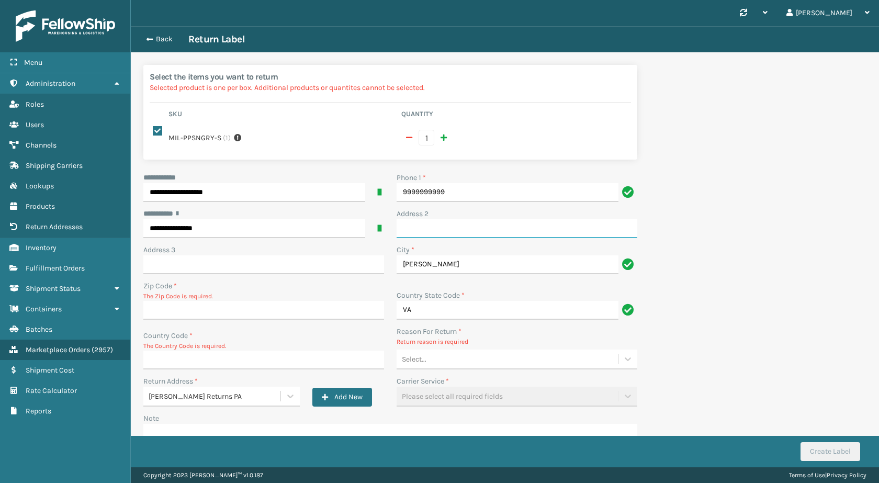
click at [418, 230] on input "Address 2" at bounding box center [516, 228] width 241 height 19
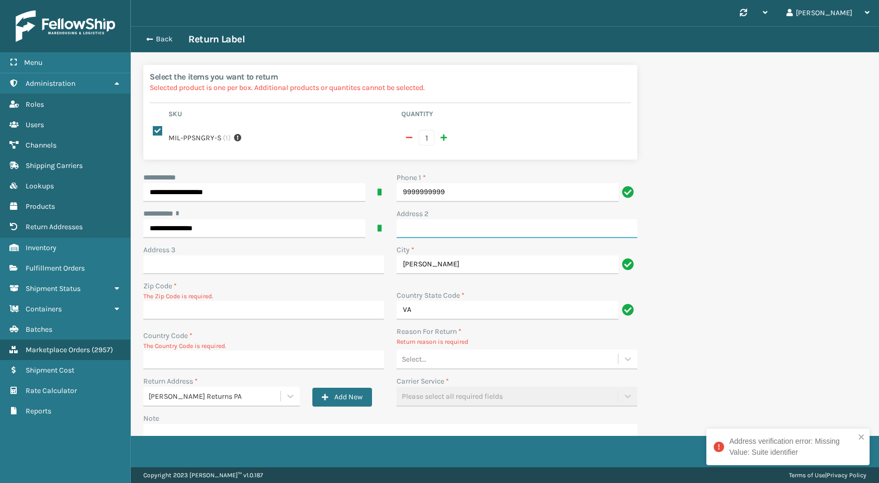
paste input "Suite #150"
type input "Suite #150"
click at [192, 357] on input "Country Code *" at bounding box center [263, 359] width 241 height 19
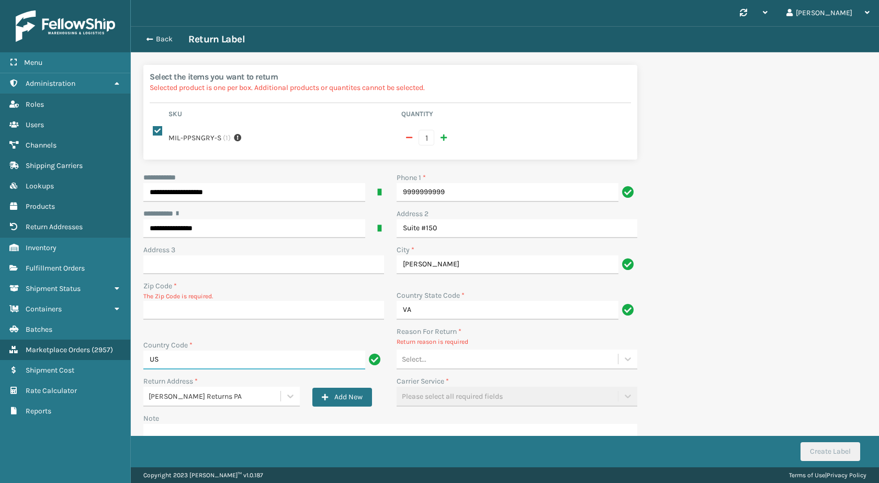
type input "US"
click at [491, 355] on div "Select..." at bounding box center [506, 358] width 221 height 17
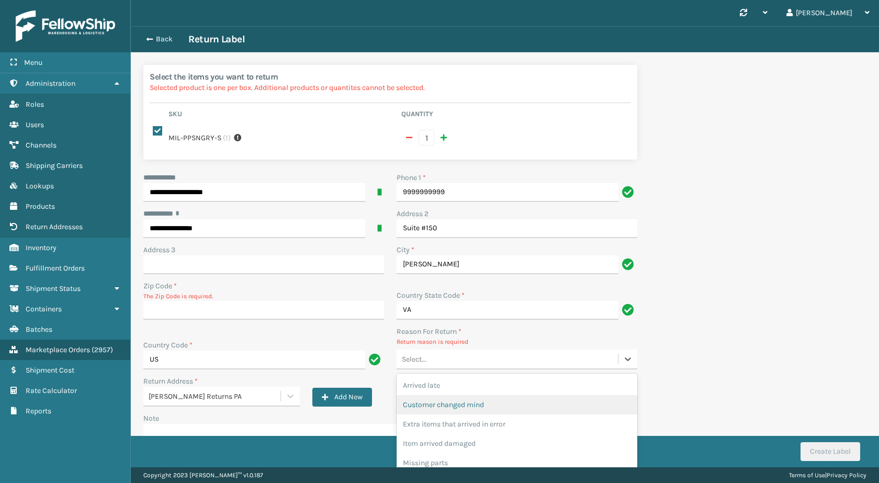
click at [484, 404] on div "Customer changed mind" at bounding box center [516, 404] width 241 height 19
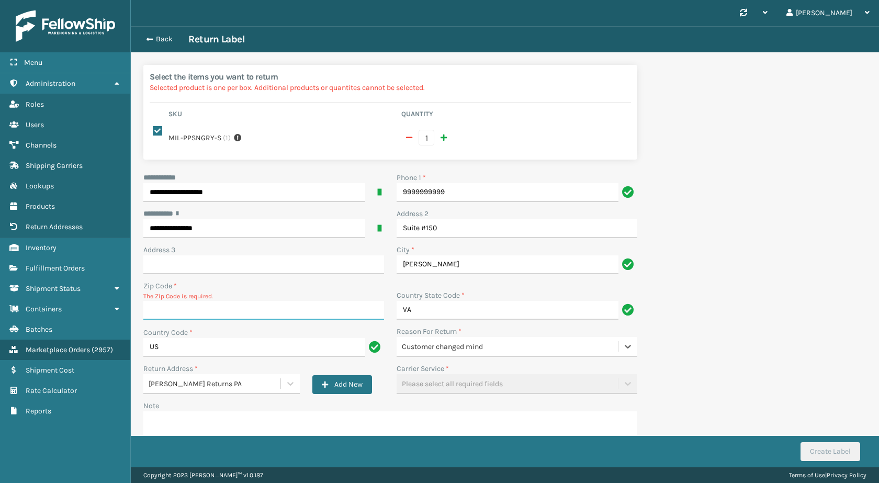
click at [183, 303] on input "Zip Code *" at bounding box center [263, 310] width 241 height 19
paste input "20170"
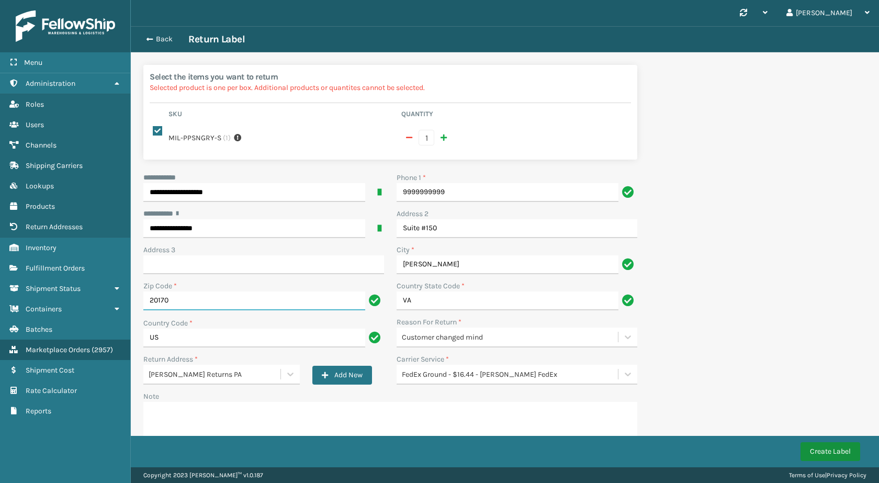
type input "20170"
click at [828, 453] on button "Create Label" at bounding box center [830, 451] width 60 height 19
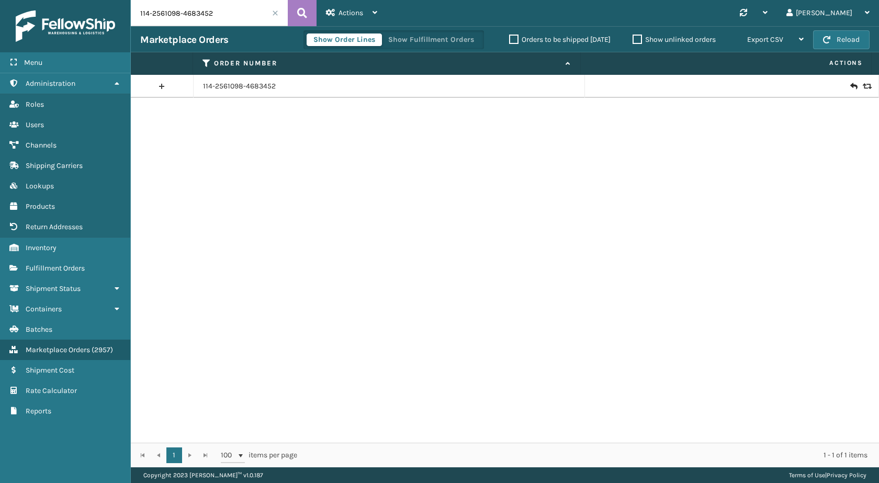
click at [219, 10] on input "114-2561098-4683452" at bounding box center [209, 13] width 157 height 26
paste input "3-7945362-8896231"
click at [304, 9] on icon at bounding box center [302, 13] width 10 height 16
click at [211, 9] on input "113-7945362-8896231" at bounding box center [209, 13] width 157 height 26
paste input "113-1995459-1063430"
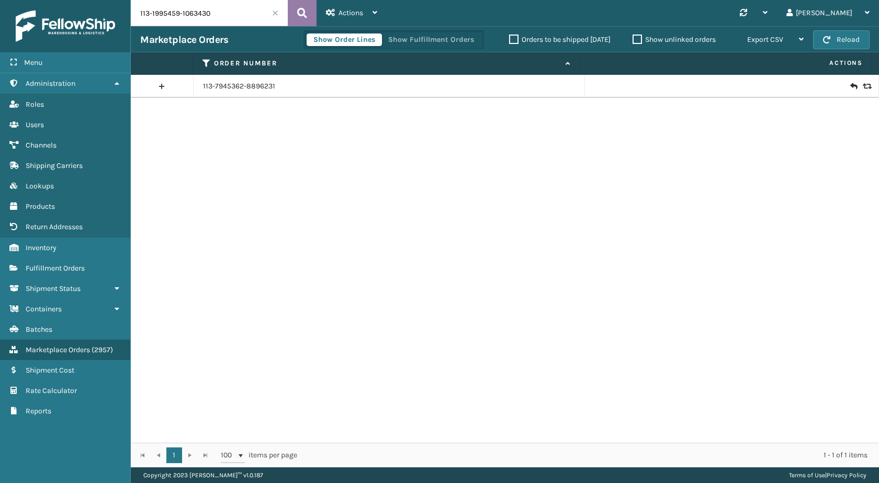
click at [309, 14] on button at bounding box center [302, 13] width 29 height 26
type input "113-1995459-1063430"
click at [850, 89] on icon at bounding box center [853, 86] width 6 height 10
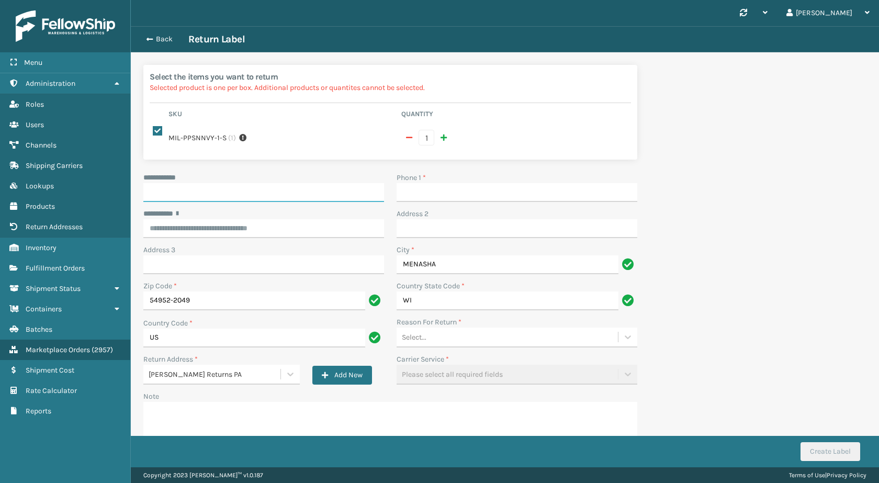
click at [249, 198] on input "**********" at bounding box center [263, 192] width 241 height 19
paste input "*****"
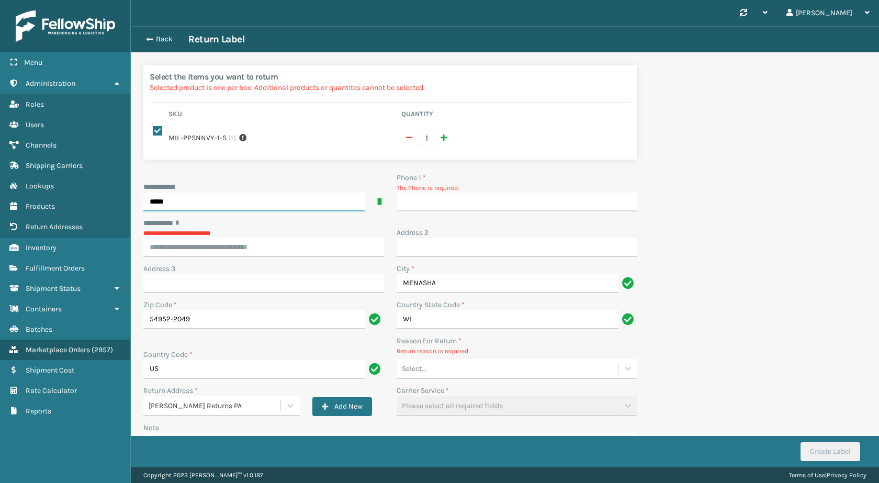
type input "*****"
click at [428, 195] on input "Phone 1 *" at bounding box center [516, 201] width 241 height 19
click at [444, 223] on div "**********" at bounding box center [390, 339] width 506 height 334
click at [474, 222] on div "**********" at bounding box center [390, 339] width 506 height 334
click at [435, 212] on div "Phone 1 * The Phone is required." at bounding box center [516, 195] width 253 height 46
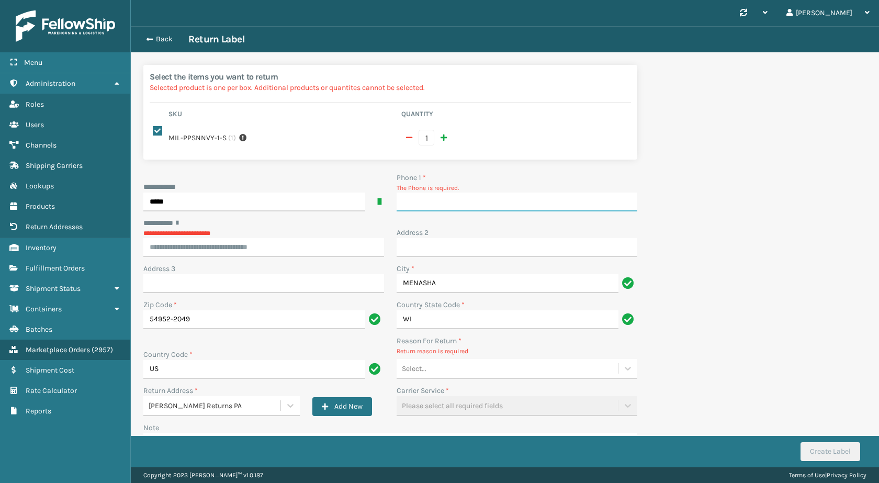
drag, startPoint x: 435, startPoint y: 197, endPoint x: 446, endPoint y: 214, distance: 19.7
click at [435, 197] on input "Phone 1 *" at bounding box center [516, 201] width 241 height 19
type input "9999999999"
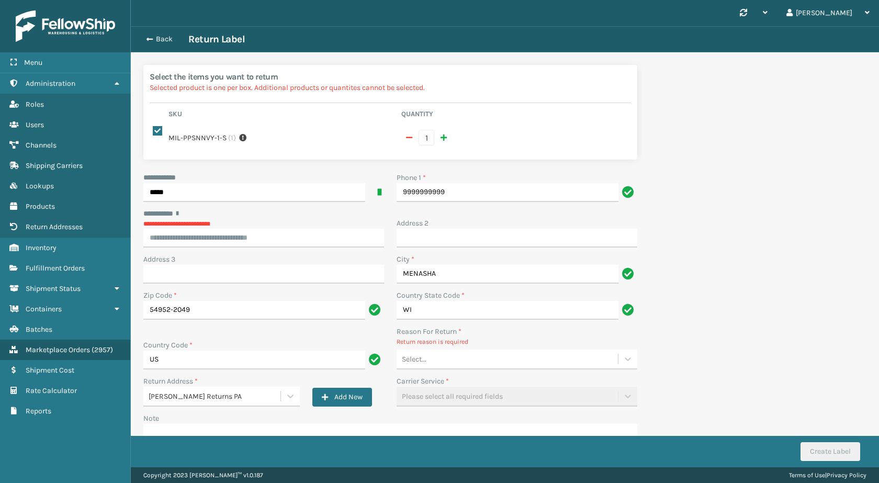
drag, startPoint x: 198, startPoint y: 254, endPoint x: 200, endPoint y: 246, distance: 8.1
click at [198, 250] on div "**********" at bounding box center [390, 334] width 506 height 325
drag, startPoint x: 200, startPoint y: 246, endPoint x: 208, endPoint y: 229, distance: 19.2
click at [200, 246] on div "**********" at bounding box center [263, 227] width 241 height 39
click at [211, 237] on input "********* *" at bounding box center [263, 238] width 241 height 19
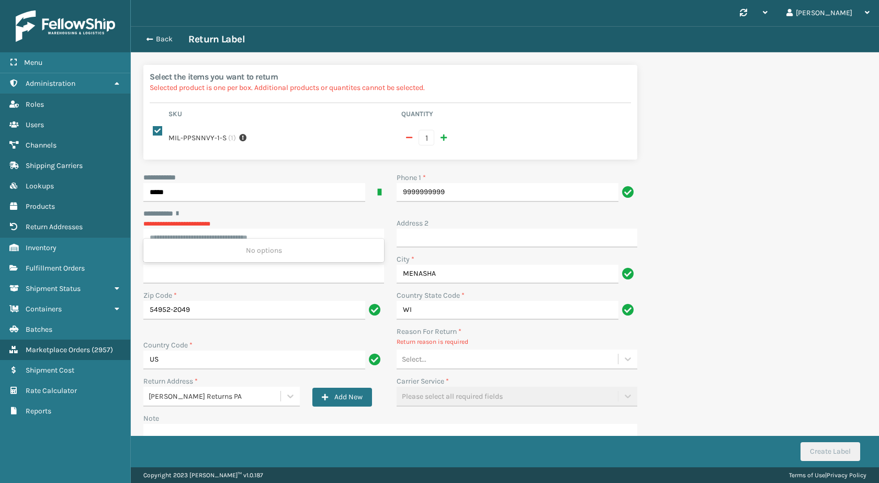
paste input "**********"
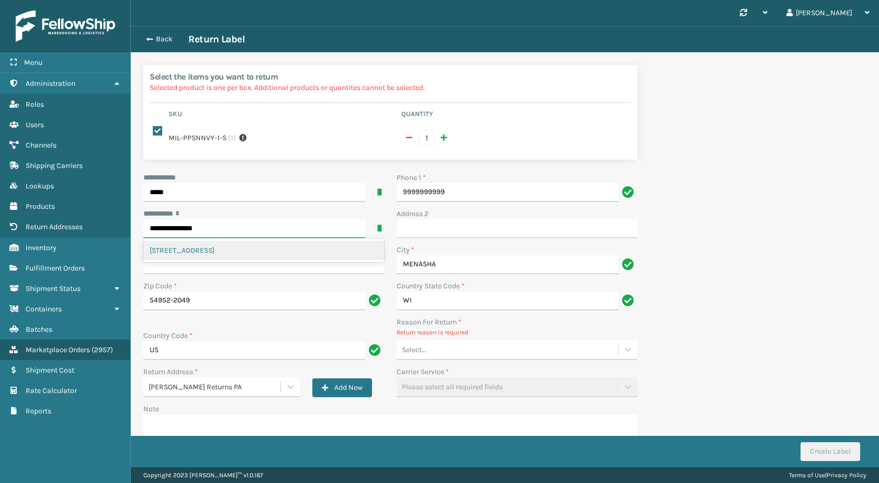
click at [249, 253] on div "[STREET_ADDRESS]" at bounding box center [263, 250] width 241 height 19
type input "**********"
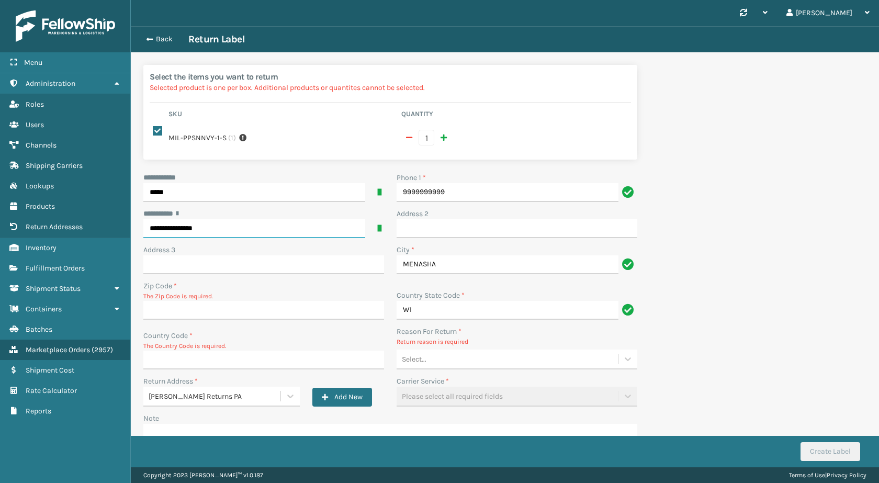
type input "54952-2513"
type input "US"
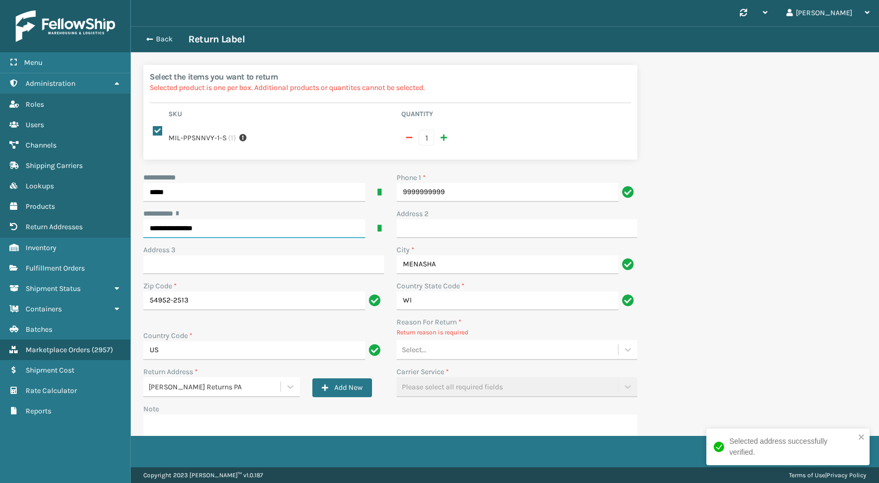
type input "**********"
click at [482, 336] on p "Return reason is required" at bounding box center [516, 331] width 241 height 9
click at [481, 351] on div "Select..." at bounding box center [506, 349] width 221 height 17
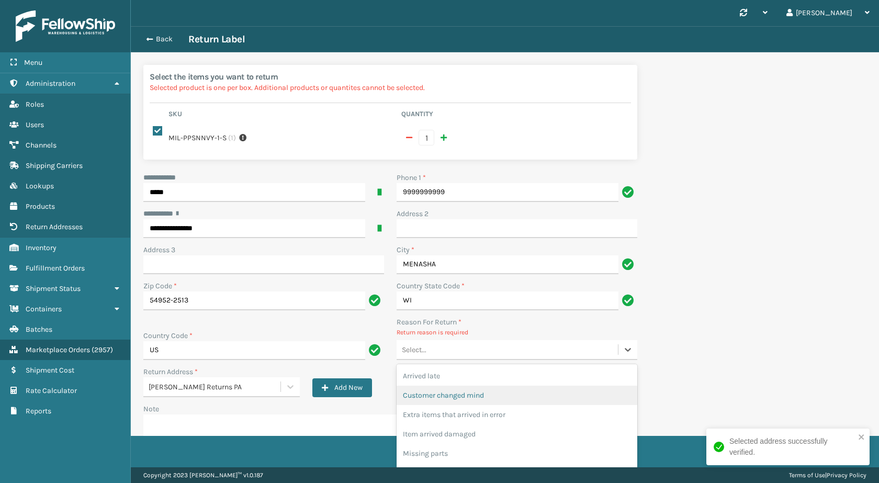
click at [482, 404] on div "Customer changed mind" at bounding box center [516, 394] width 241 height 19
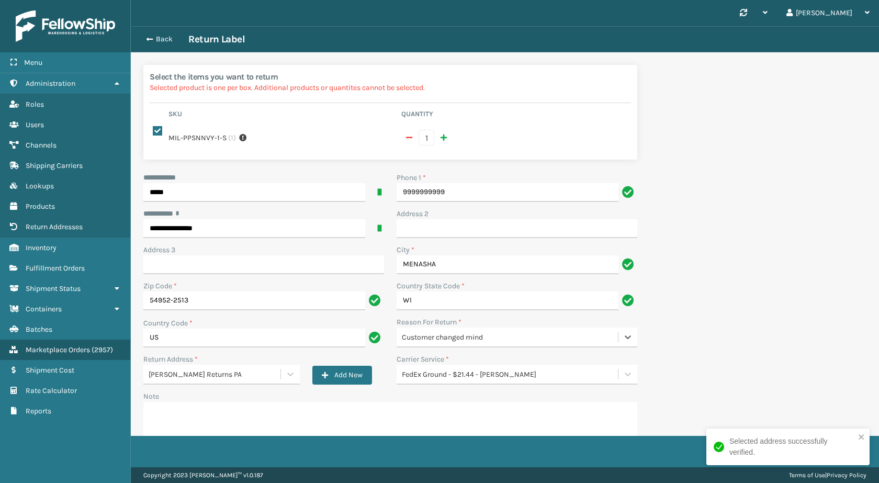
click at [463, 378] on div "FedEx Ground - $21.44 - [PERSON_NAME]" at bounding box center [510, 374] width 217 height 11
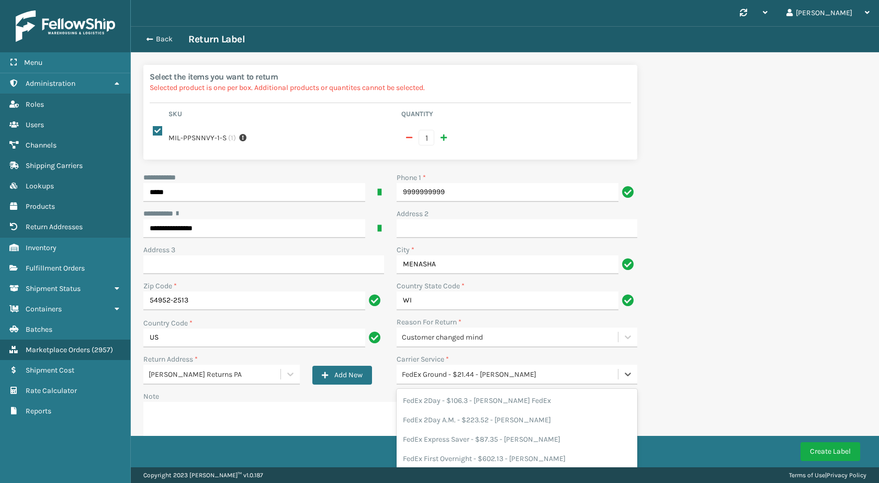
click at [463, 378] on div "FedEx Ground - $21.44 - [PERSON_NAME]" at bounding box center [510, 374] width 217 height 11
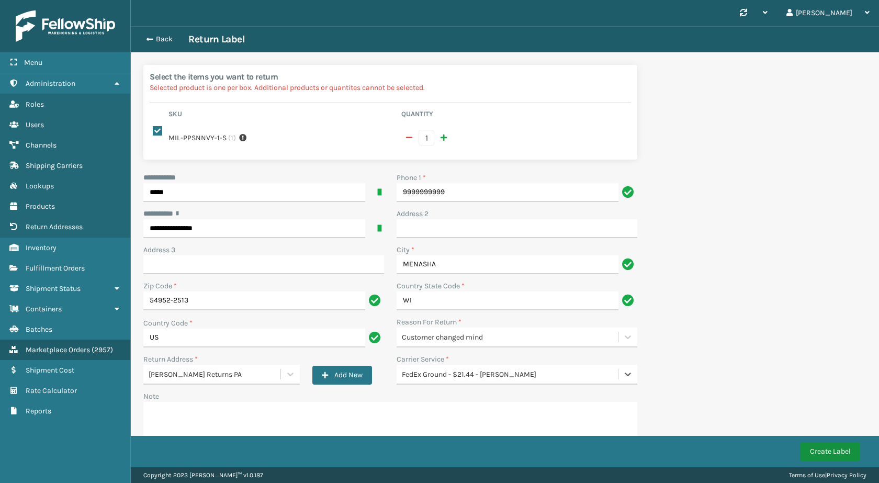
click at [831, 452] on button "Create Label" at bounding box center [830, 451] width 60 height 19
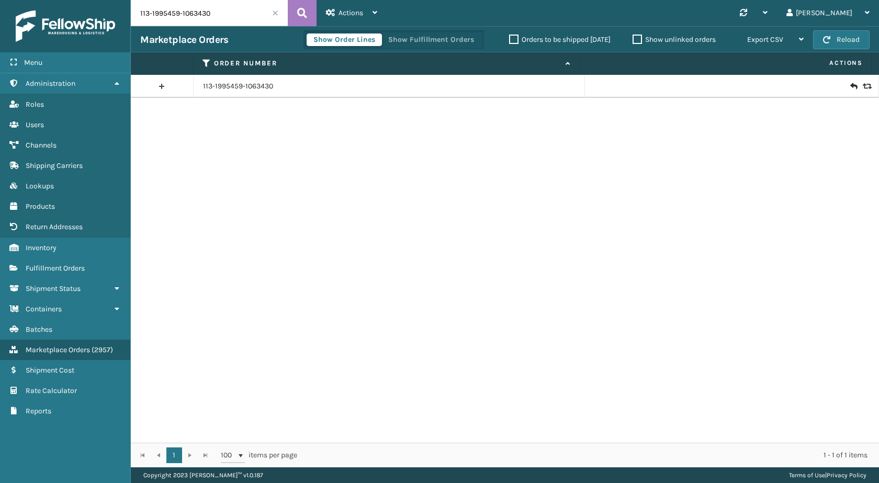
click at [212, 42] on h3 "Marketplace Orders" at bounding box center [184, 39] width 88 height 13
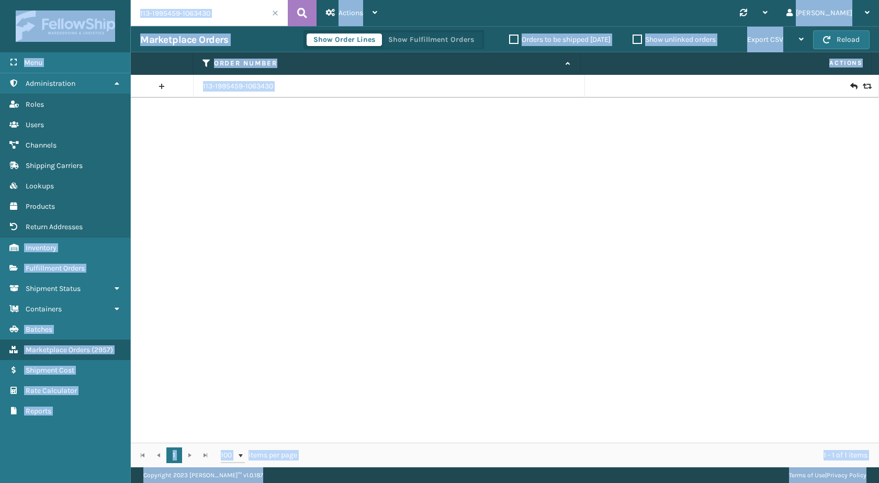
click at [222, 1] on input "113-1995459-1063430" at bounding box center [209, 13] width 157 height 26
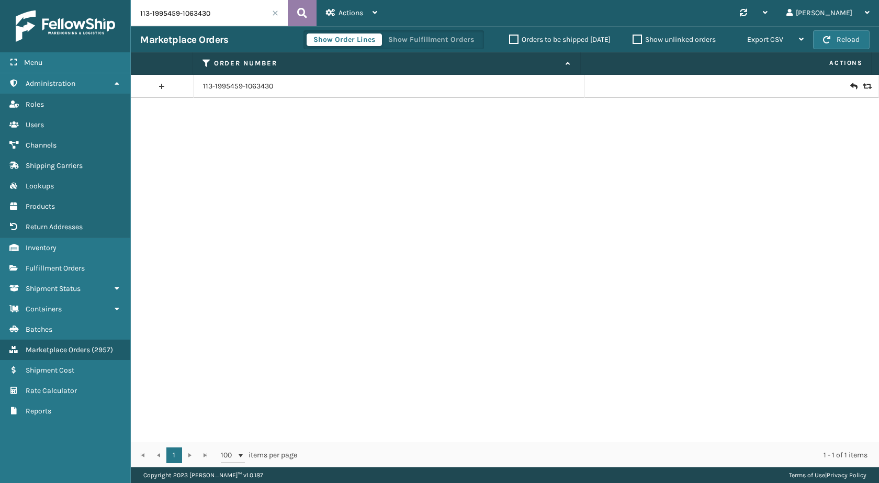
paste input "1-7609596-2985003"
type input "111-7609596-2985003"
click at [295, 16] on button at bounding box center [302, 13] width 29 height 26
click at [839, 88] on div at bounding box center [731, 86] width 275 height 10
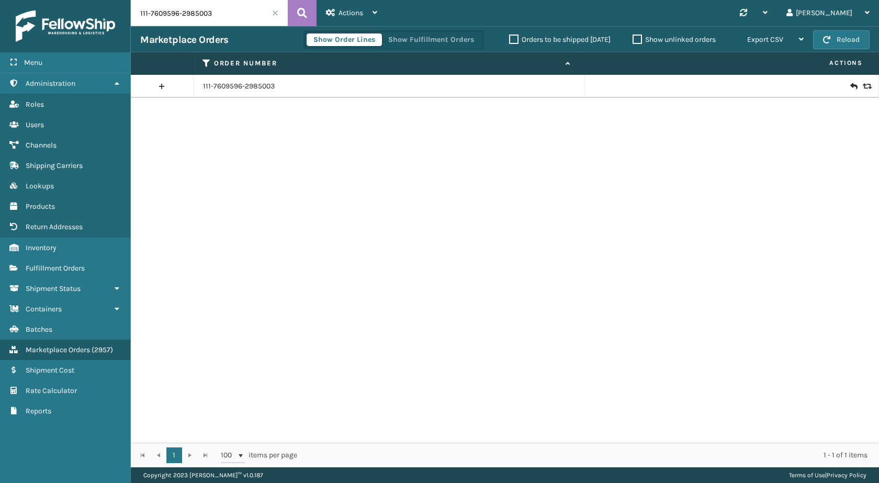
click at [850, 82] on icon at bounding box center [853, 86] width 6 height 10
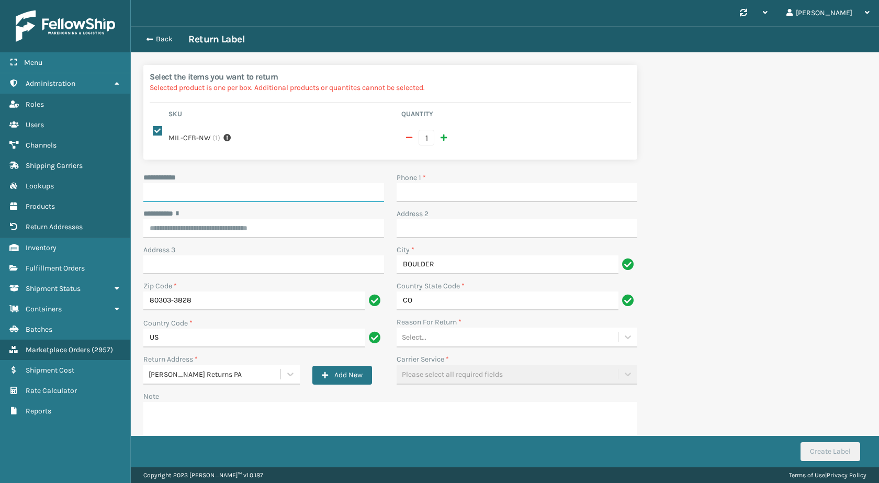
click at [197, 184] on input "**********" at bounding box center [263, 192] width 241 height 19
paste input "*****"
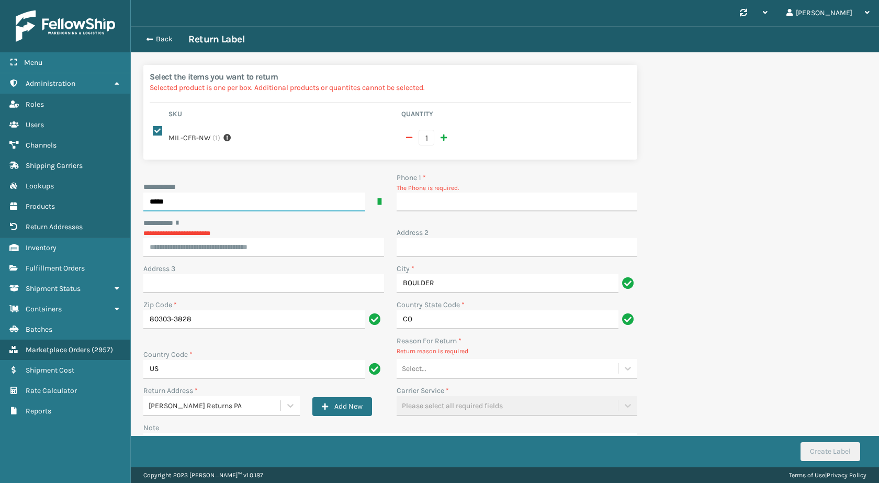
type input "*****"
click at [463, 207] on input "Phone 1 *" at bounding box center [516, 201] width 241 height 19
type input "9999999999"
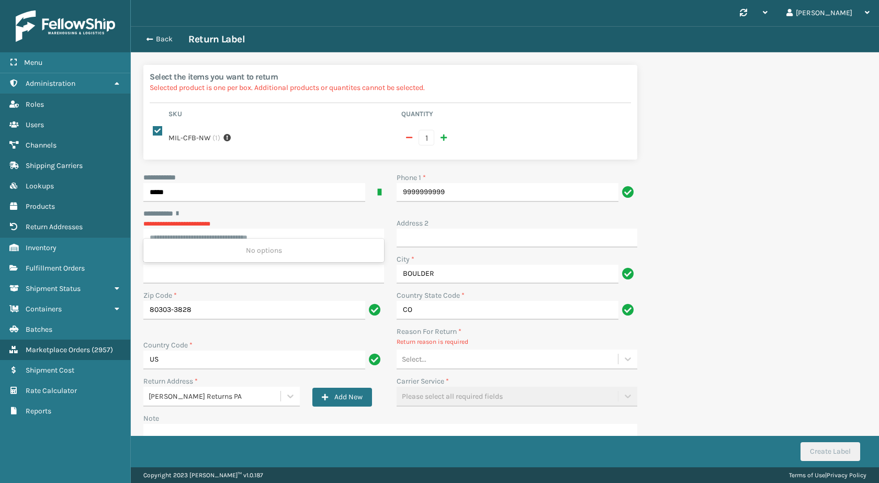
click at [257, 229] on input "********* *" at bounding box center [263, 238] width 241 height 19
paste input "**********"
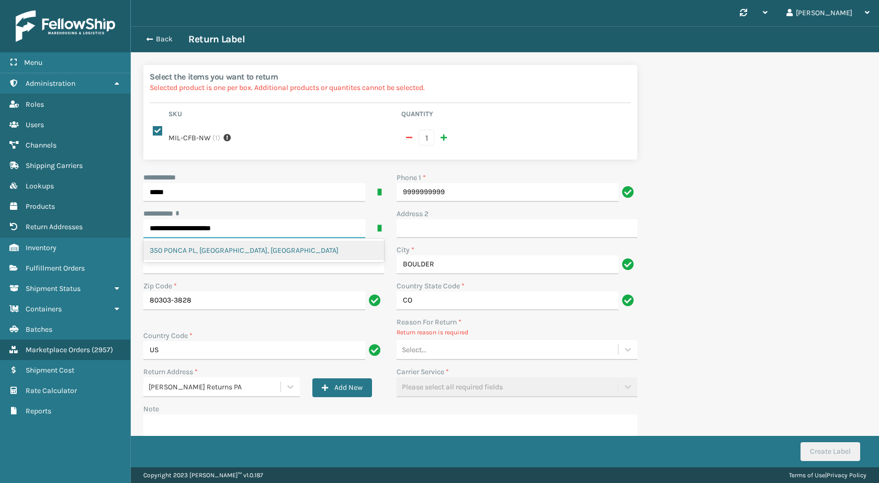
click at [267, 252] on div "350 PONCA PL, [GEOGRAPHIC_DATA], [GEOGRAPHIC_DATA]" at bounding box center [263, 250] width 241 height 19
type input "**********"
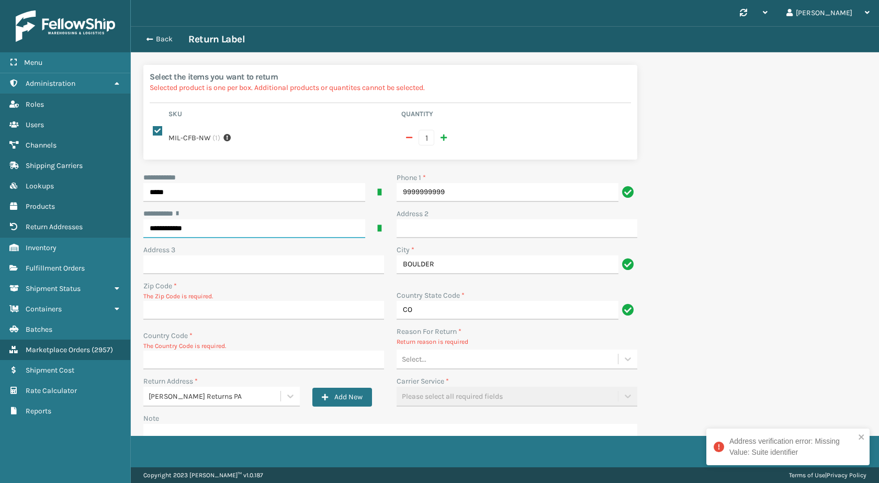
type input "**********"
click at [229, 251] on div "350 PONCA PL, [GEOGRAPHIC_DATA], [GEOGRAPHIC_DATA]" at bounding box center [263, 250] width 241 height 19
click at [242, 316] on input "Zip Code *" at bounding box center [263, 310] width 241 height 19
paste input "80303"
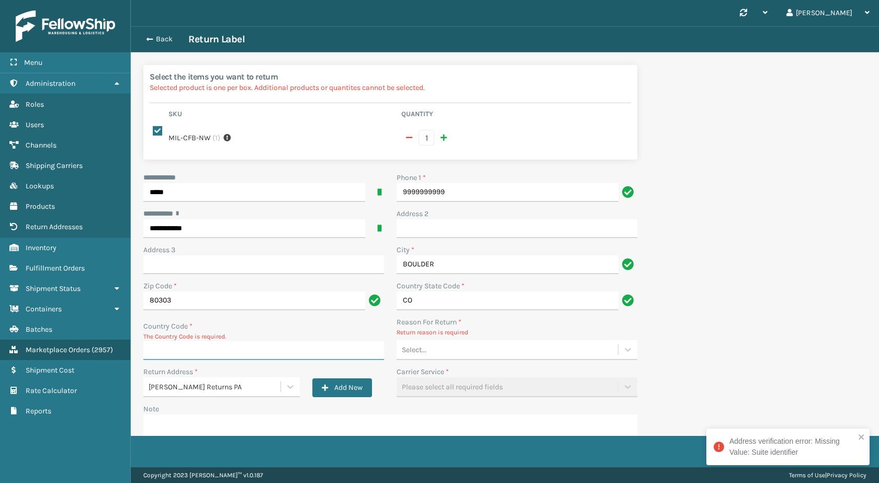
type input "80303"
click at [172, 356] on input "Country Code *" at bounding box center [263, 350] width 241 height 19
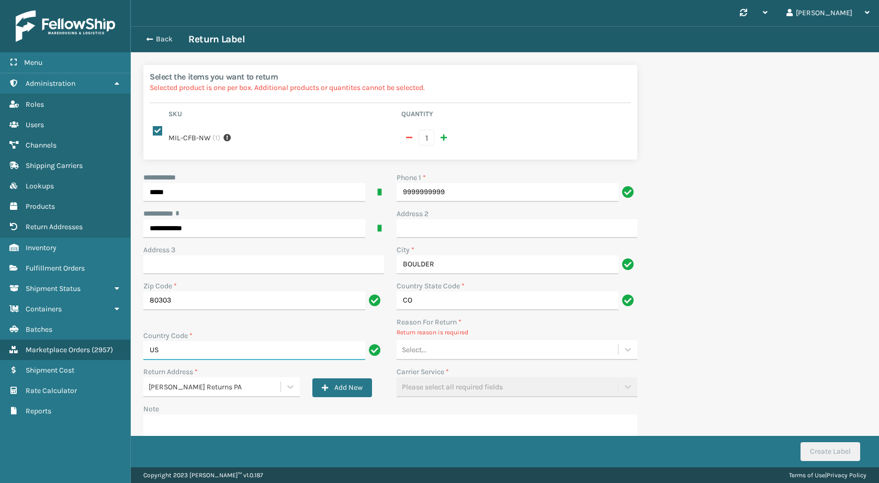
type input "US"
click at [430, 348] on div "Select..." at bounding box center [506, 349] width 221 height 17
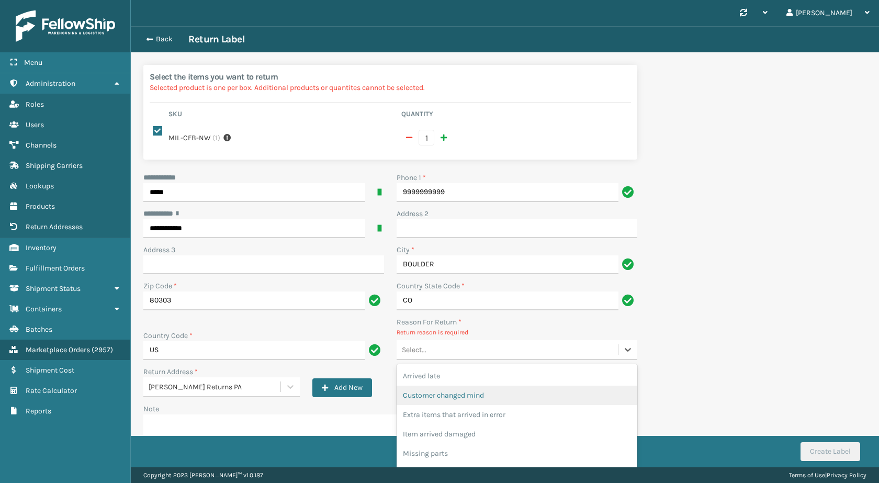
click at [451, 401] on div "Customer changed mind" at bounding box center [516, 394] width 241 height 19
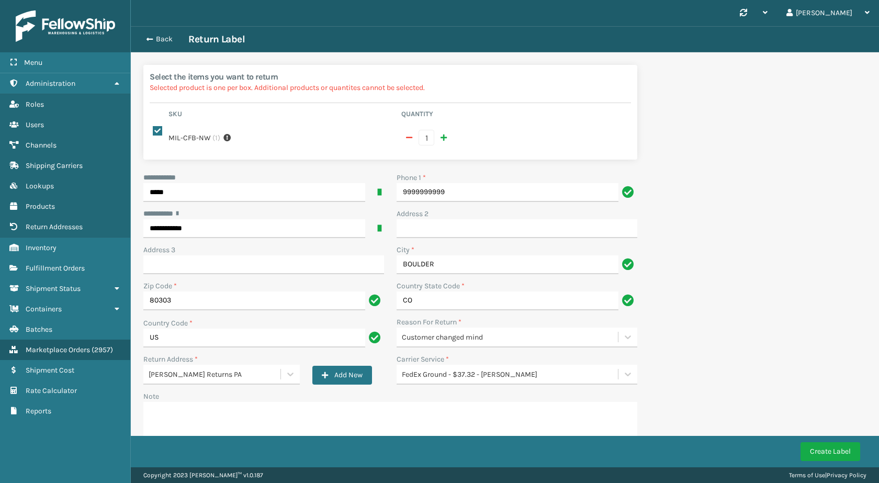
click at [155, 56] on div "**********" at bounding box center [390, 285] width 519 height 467
click at [166, 35] on button "Back" at bounding box center [164, 39] width 48 height 9
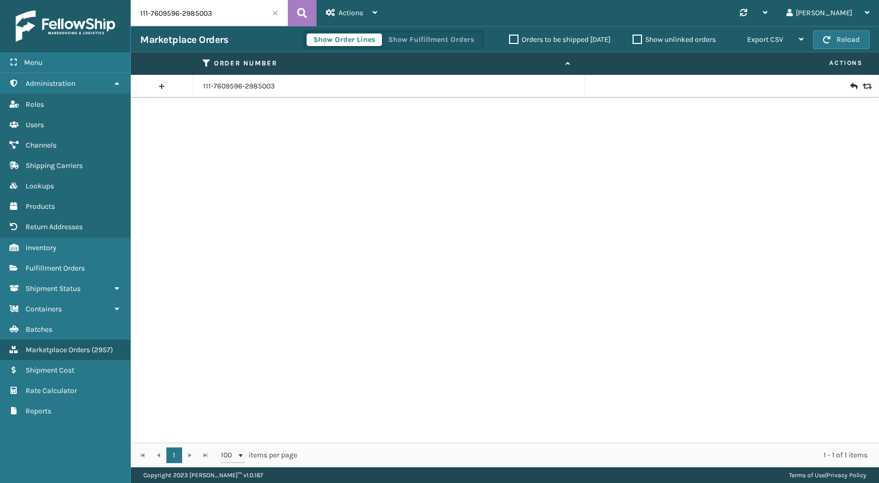
click at [865, 84] on td at bounding box center [732, 86] width 294 height 23
click at [862, 84] on icon at bounding box center [865, 86] width 6 height 7
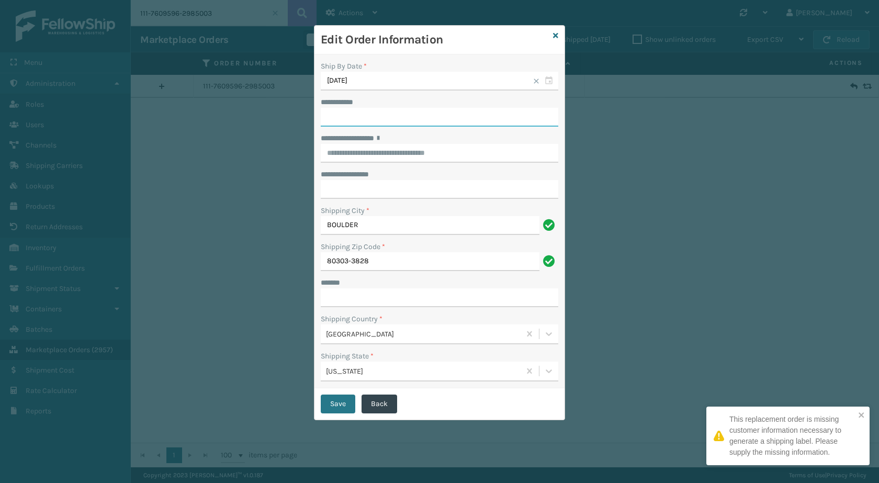
click at [371, 118] on input "**********" at bounding box center [439, 117] width 237 height 19
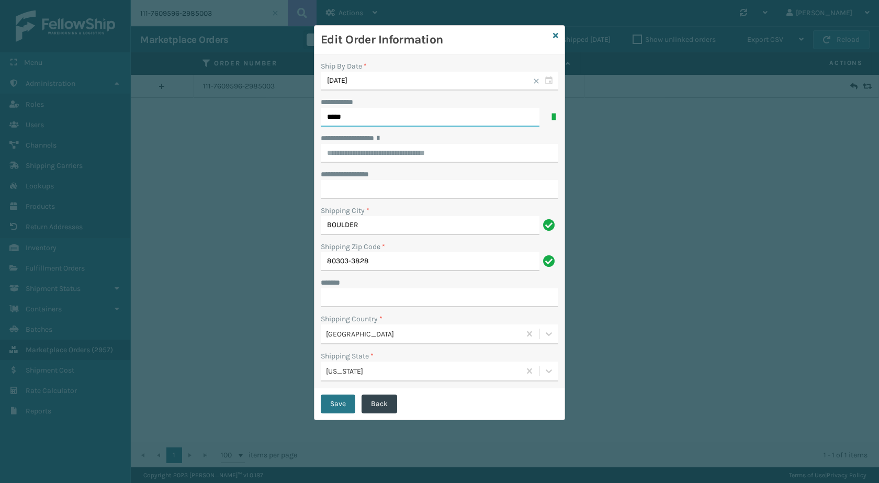
type input "*****"
click at [359, 132] on div "**********" at bounding box center [439, 221] width 250 height 334
click at [355, 152] on input "**********" at bounding box center [439, 153] width 237 height 19
paste input "**********"
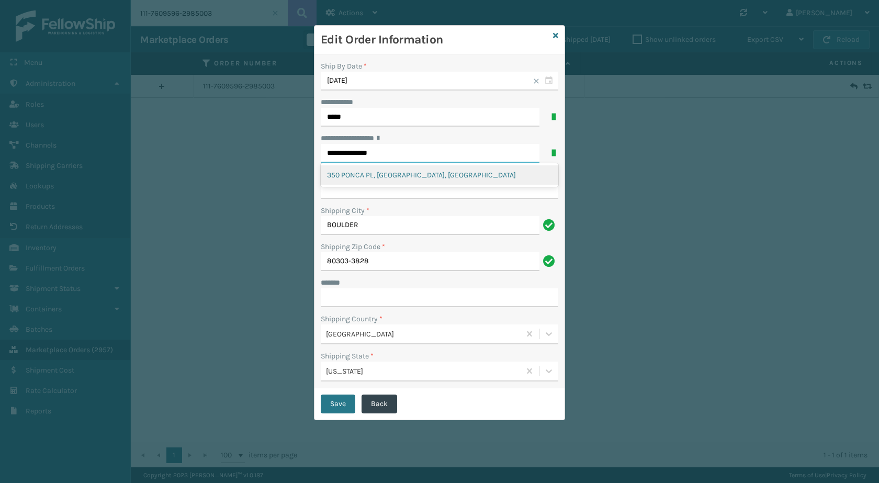
click at [408, 170] on div "350 PONCA PL, [GEOGRAPHIC_DATA], [GEOGRAPHIC_DATA]" at bounding box center [439, 174] width 237 height 19
type input "**********"
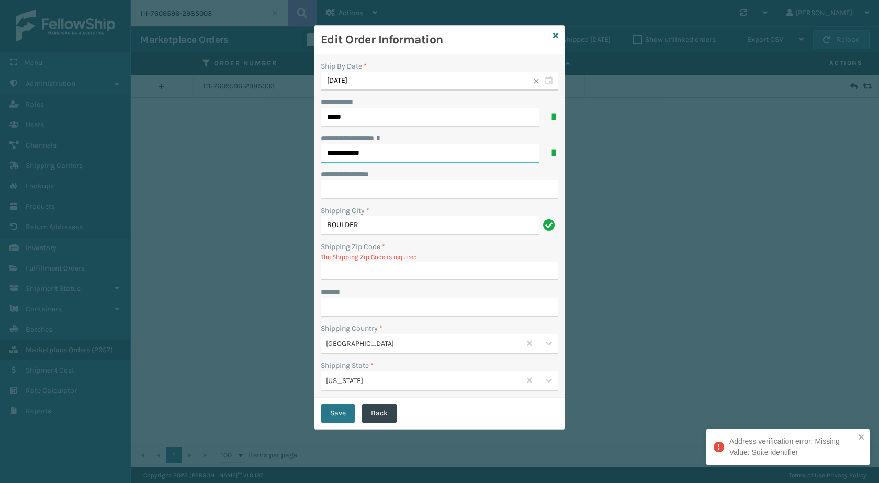
type input "**********"
click at [387, 276] on input "Shipping Zip Code *" at bounding box center [439, 271] width 237 height 19
paste input "80303"
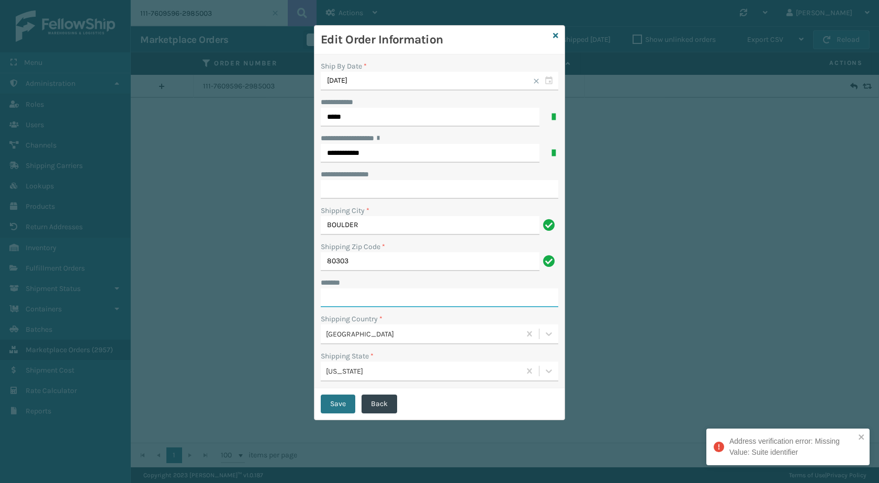
type input "80303"
click at [361, 290] on input "***** *" at bounding box center [439, 297] width 237 height 19
type input "**********"
click at [347, 405] on button "Save" at bounding box center [338, 403] width 35 height 19
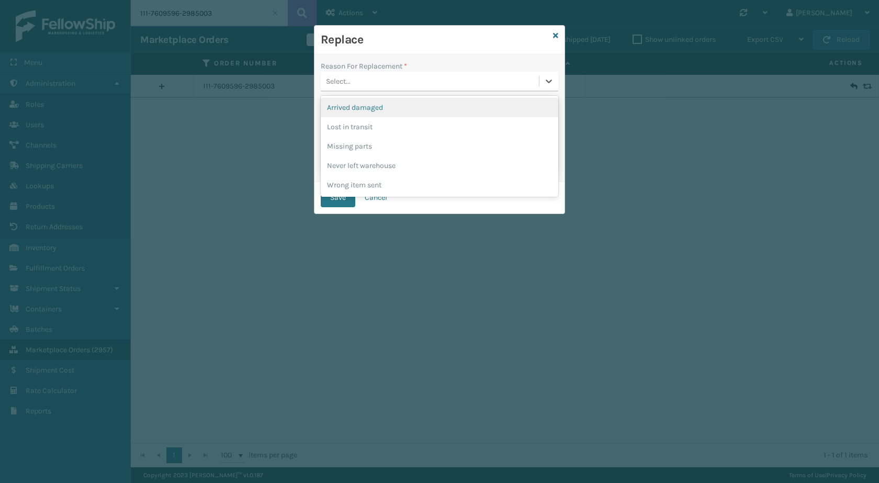
click at [369, 76] on div "Select..." at bounding box center [430, 81] width 218 height 17
click at [371, 80] on div "Select..." at bounding box center [430, 81] width 218 height 17
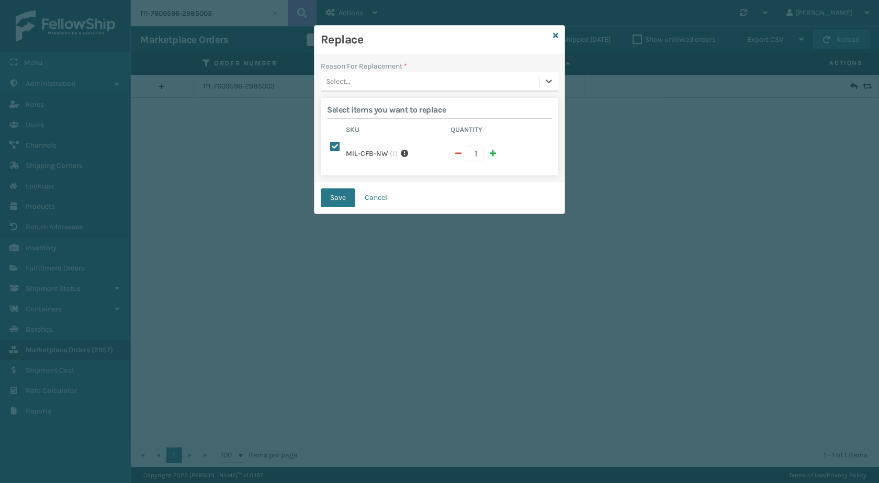
click at [371, 80] on div "Select..." at bounding box center [430, 81] width 218 height 17
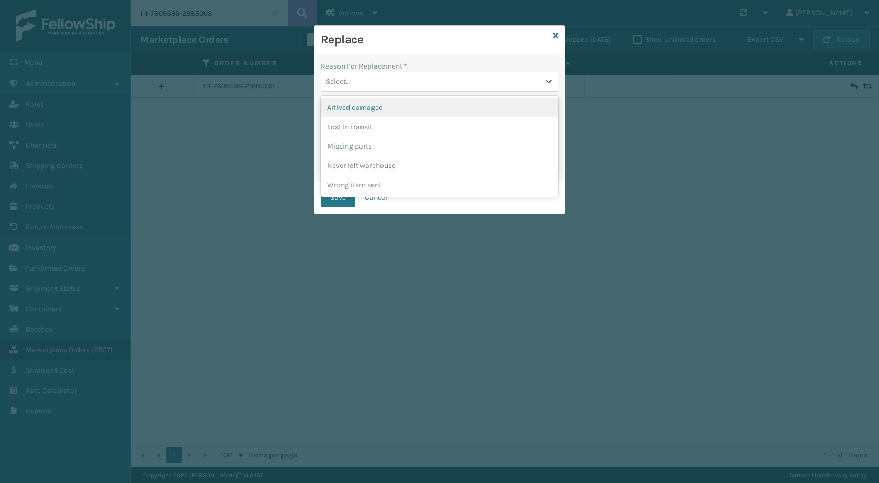
click at [368, 105] on div "Arrived damaged" at bounding box center [439, 107] width 237 height 19
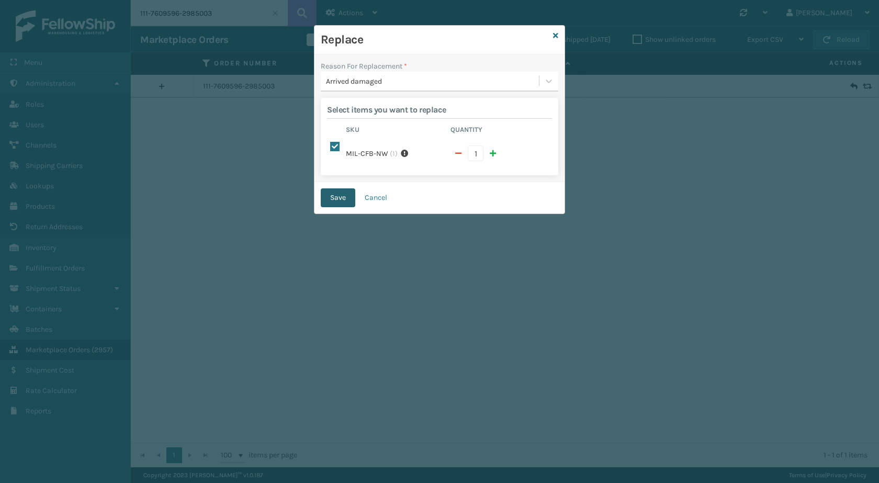
click at [348, 195] on button "Save" at bounding box center [338, 197] width 35 height 19
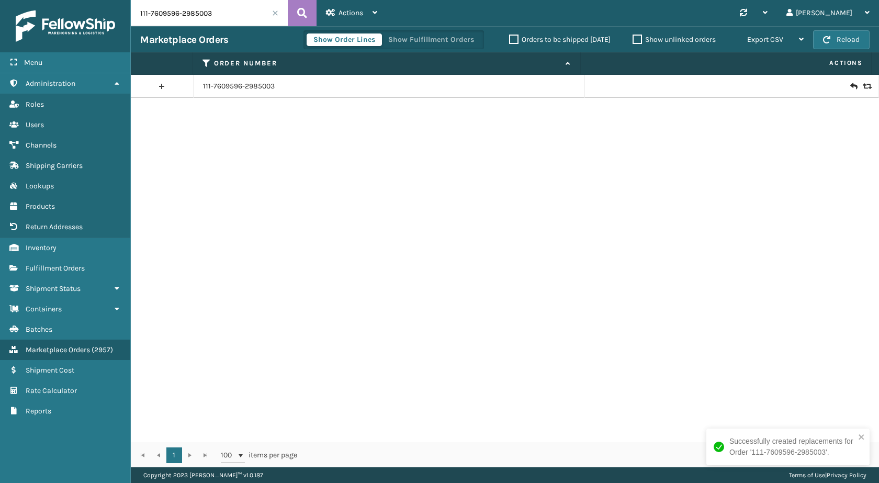
click at [224, 14] on input "111-7609596-2985003" at bounding box center [209, 13] width 157 height 26
paste input "4-4998619-1509857"
type input "114-4998619-1509857"
click at [305, 16] on icon at bounding box center [302, 13] width 10 height 16
click at [862, 83] on icon at bounding box center [865, 86] width 6 height 7
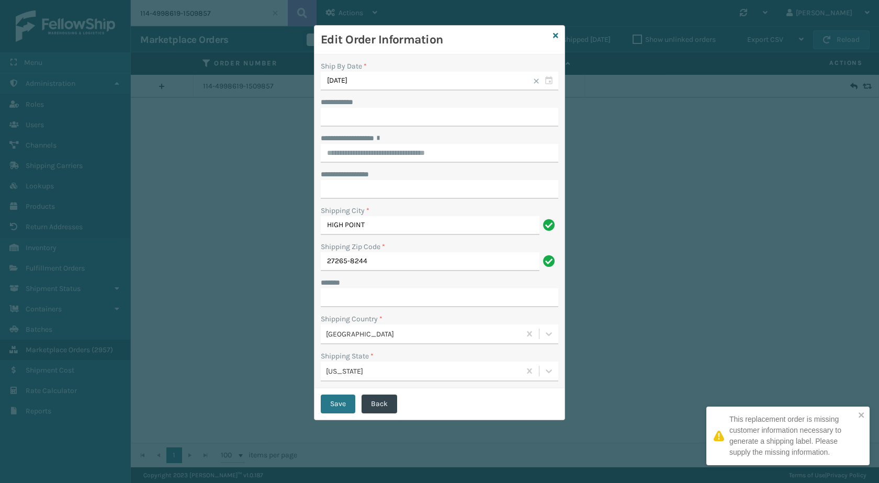
click at [335, 108] on div "**********" at bounding box center [439, 112] width 237 height 30
click at [337, 115] on input "**********" at bounding box center [439, 117] width 237 height 19
paste input "*********"
type input "*********"
click at [409, 149] on input "**********" at bounding box center [439, 153] width 237 height 19
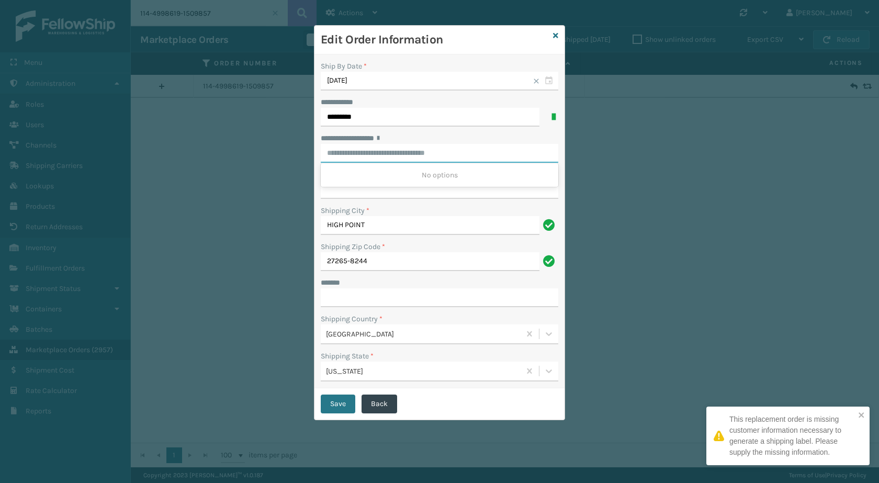
paste input "**********"
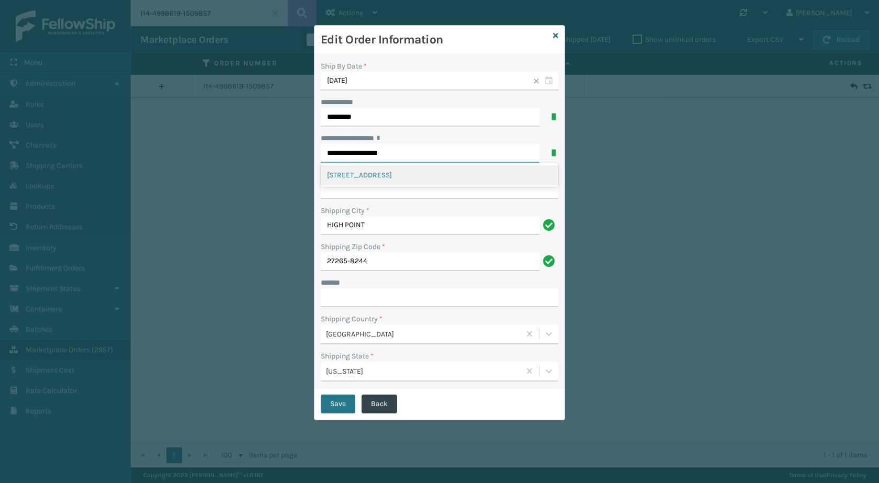
click at [398, 176] on div "[STREET_ADDRESS]" at bounding box center [439, 174] width 237 height 19
type input "**********"
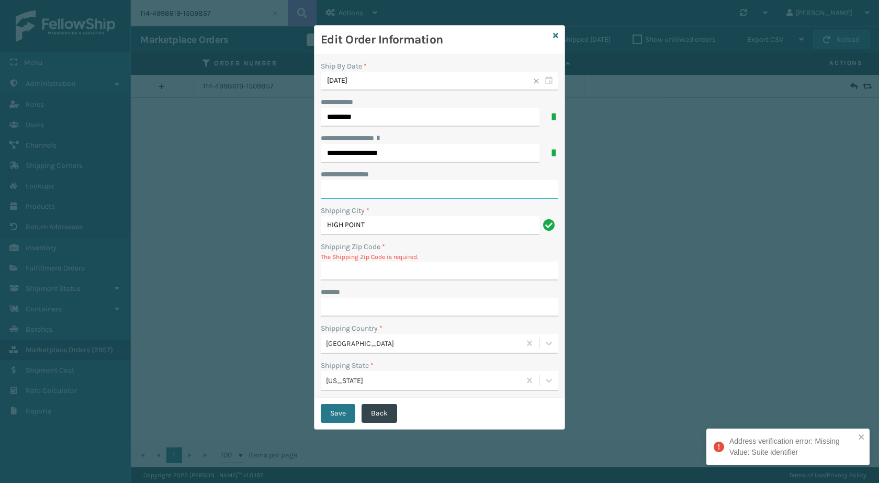
click at [396, 183] on input "**********" at bounding box center [439, 189] width 237 height 19
paste input "******"
type input "******"
click at [366, 273] on input "Shipping Zip Code *" at bounding box center [439, 271] width 237 height 19
paste input "27265"
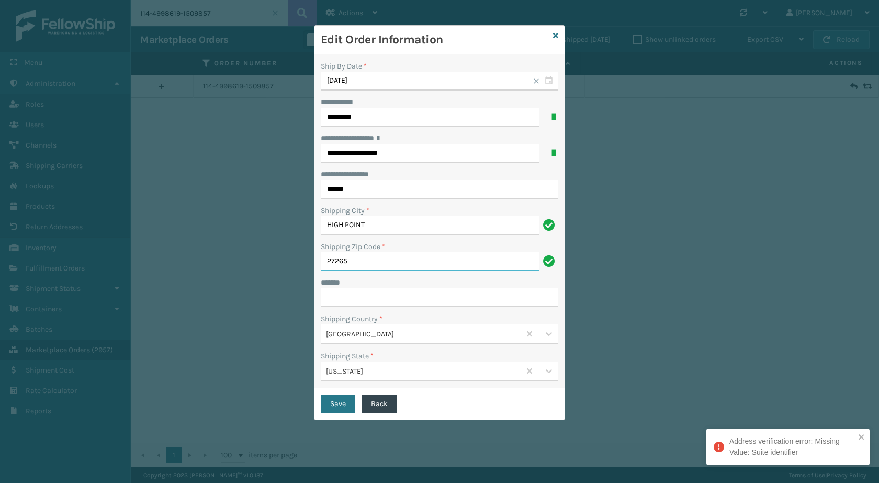
type input "27265"
click at [361, 301] on input "***** *" at bounding box center [439, 297] width 237 height 19
type input "**********"
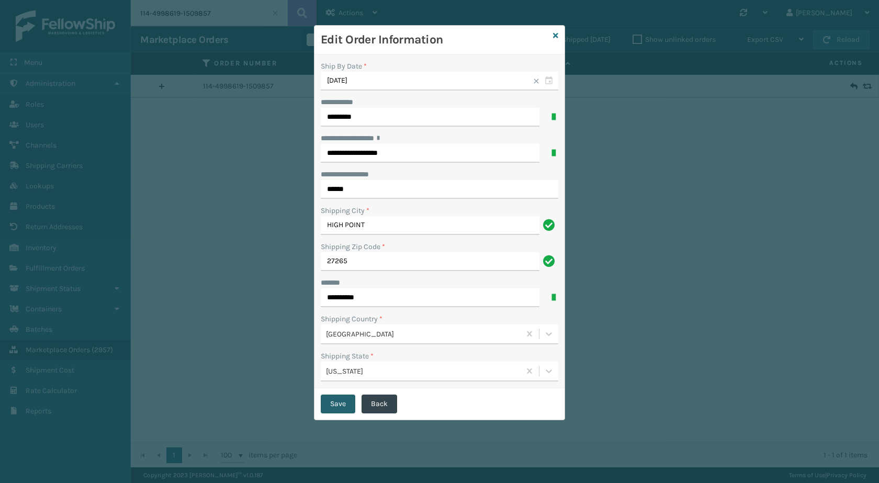
click at [342, 400] on button "Save" at bounding box center [338, 403] width 35 height 19
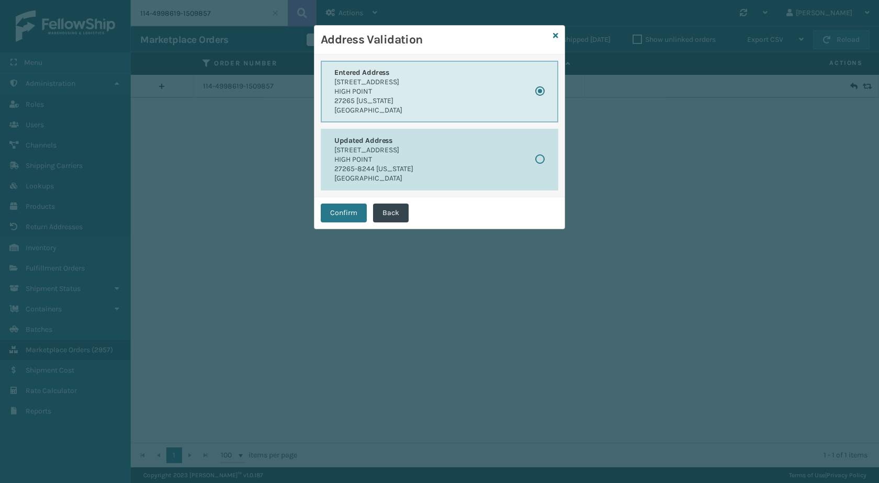
click at [534, 148] on button "Updated Address [STREET_ADDRESS][US_STATE]" at bounding box center [439, 160] width 237 height 62
radio input "false"
radio input "true"
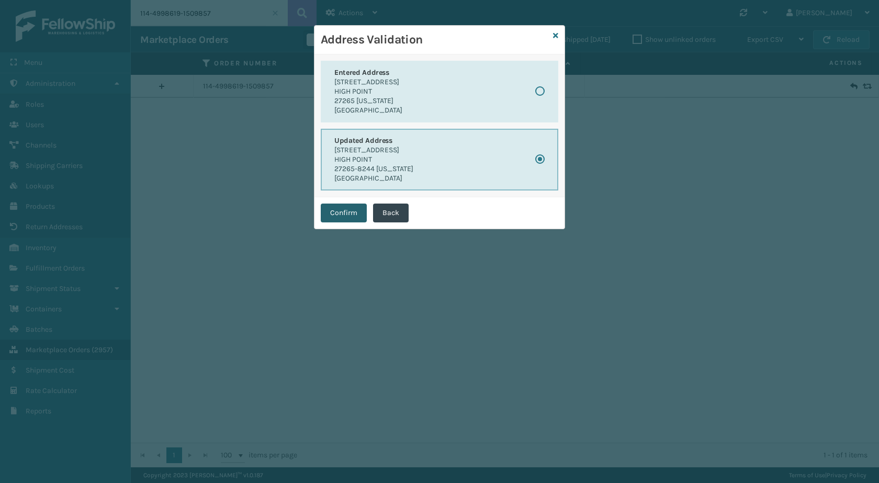
click at [353, 209] on button "Confirm" at bounding box center [344, 212] width 46 height 19
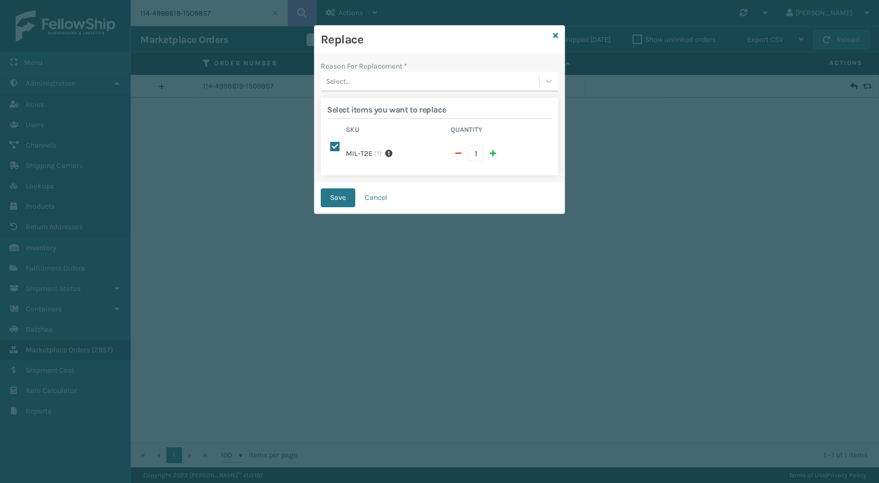
click at [434, 69] on div "Reason For Replacement *" at bounding box center [439, 66] width 237 height 11
click at [417, 93] on div "Reason For Replacement * Select... Select items you want to replace Sku Quantit…" at bounding box center [439, 118] width 250 height 128
click at [418, 78] on div "Select..." at bounding box center [430, 81] width 218 height 17
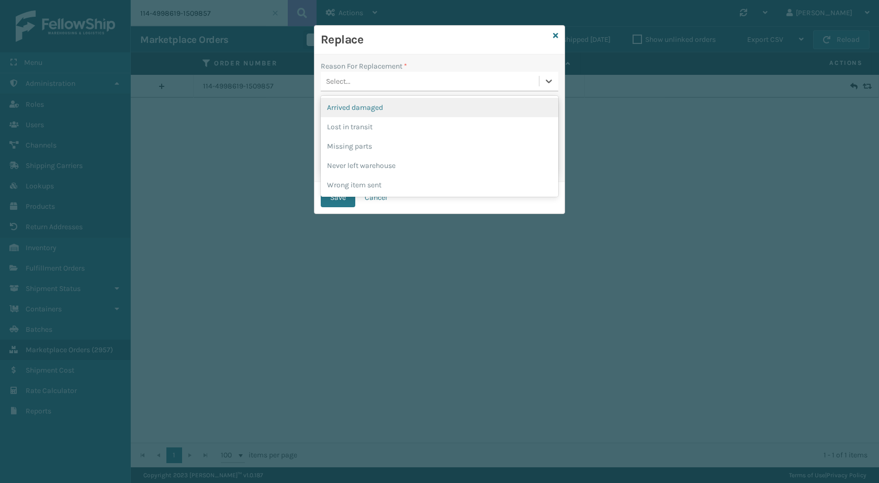
click at [384, 115] on div "Arrived damaged" at bounding box center [439, 107] width 237 height 19
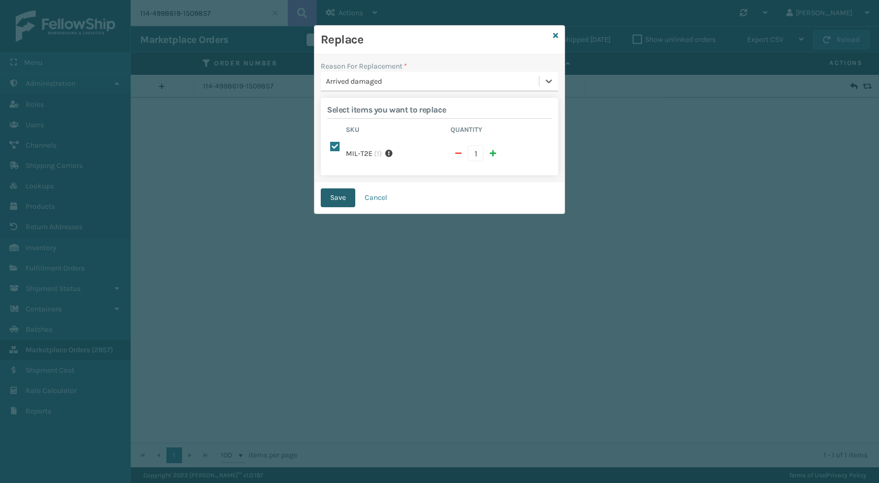
click at [339, 201] on button "Save" at bounding box center [338, 197] width 35 height 19
